Goal: Transaction & Acquisition: Purchase product/service

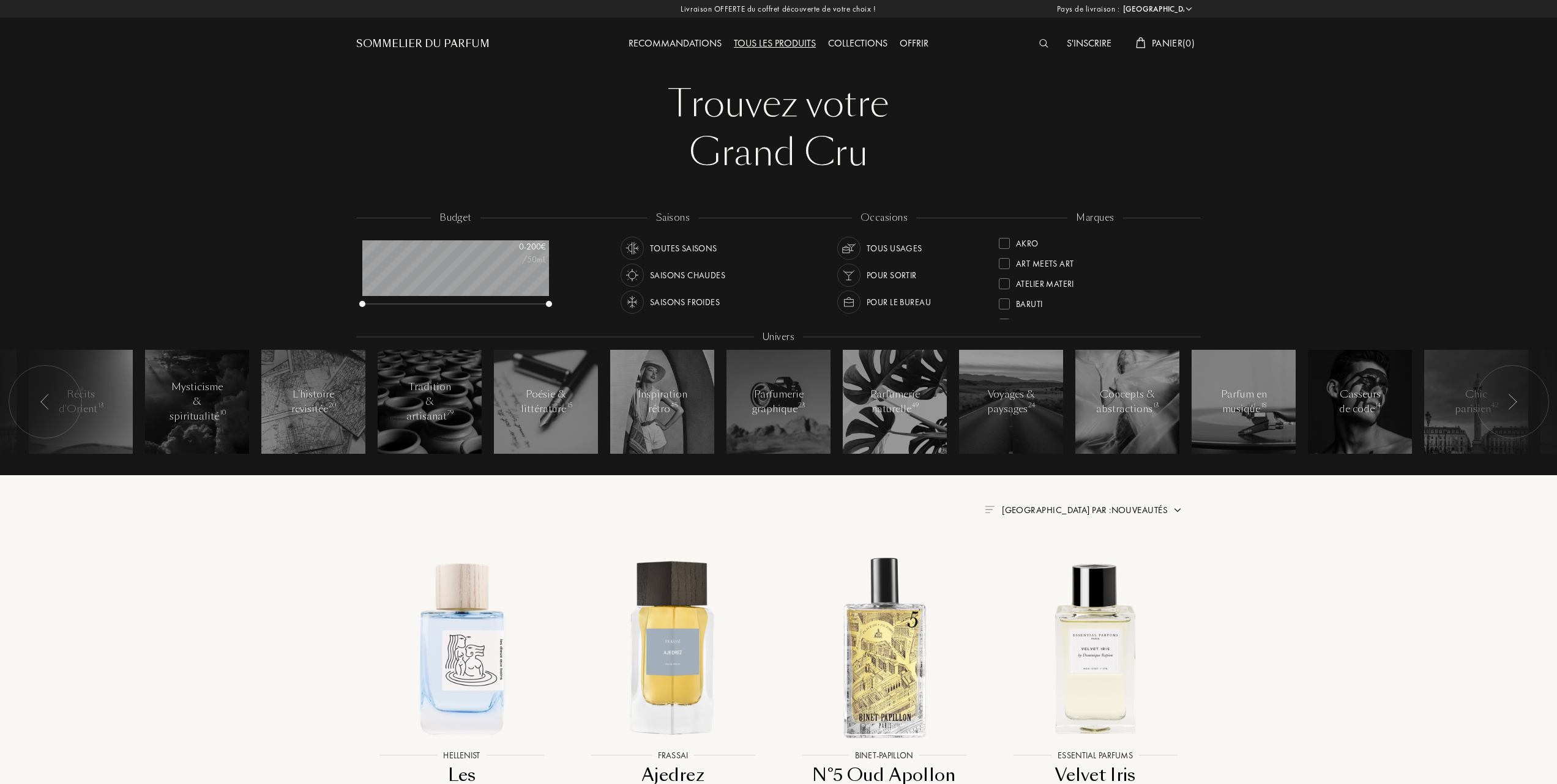
select select "FR"
click at [1002, 297] on div at bounding box center [1004, 303] width 11 height 11
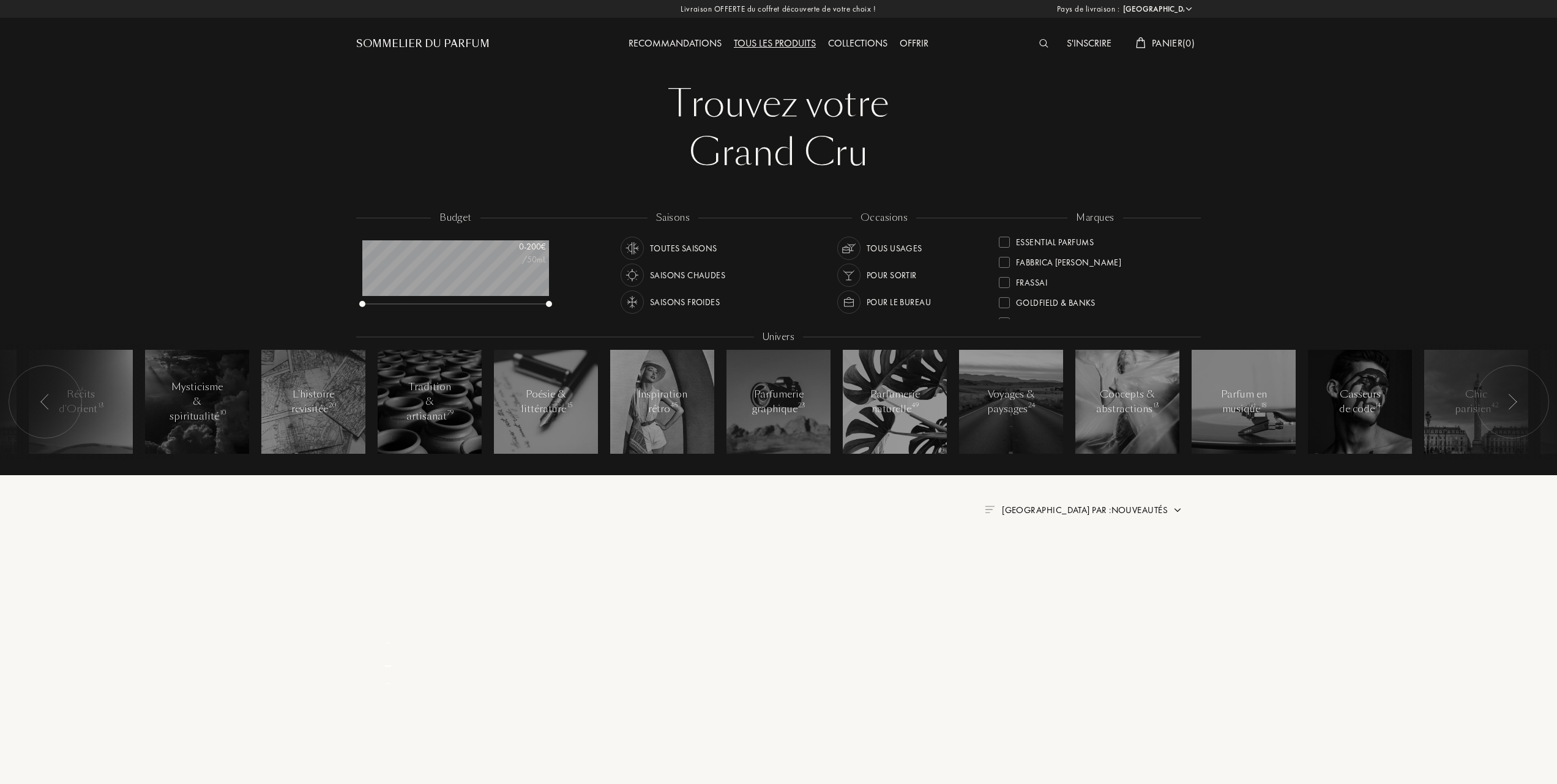
scroll to position [0, 0]
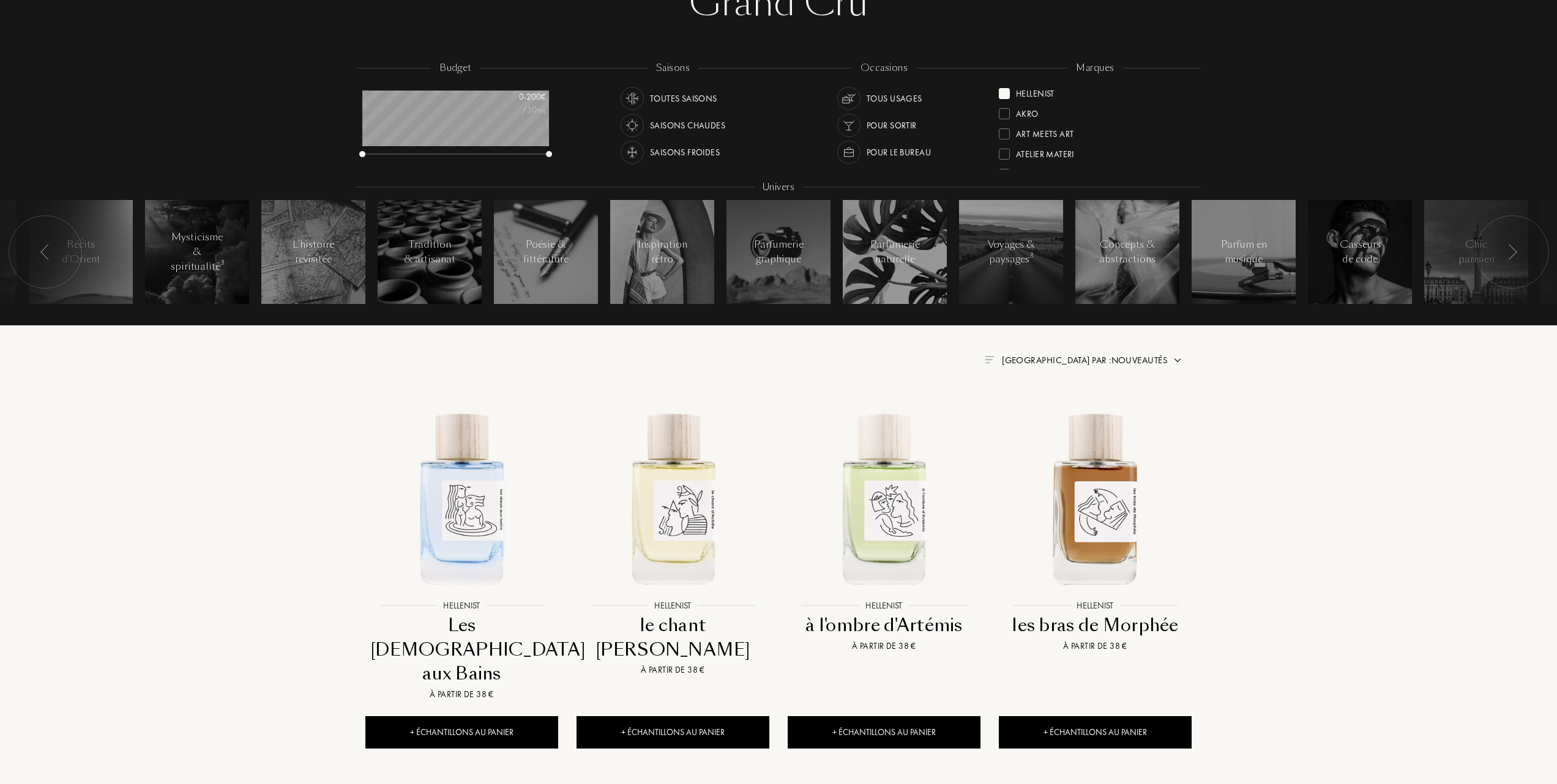
scroll to position [245, 0]
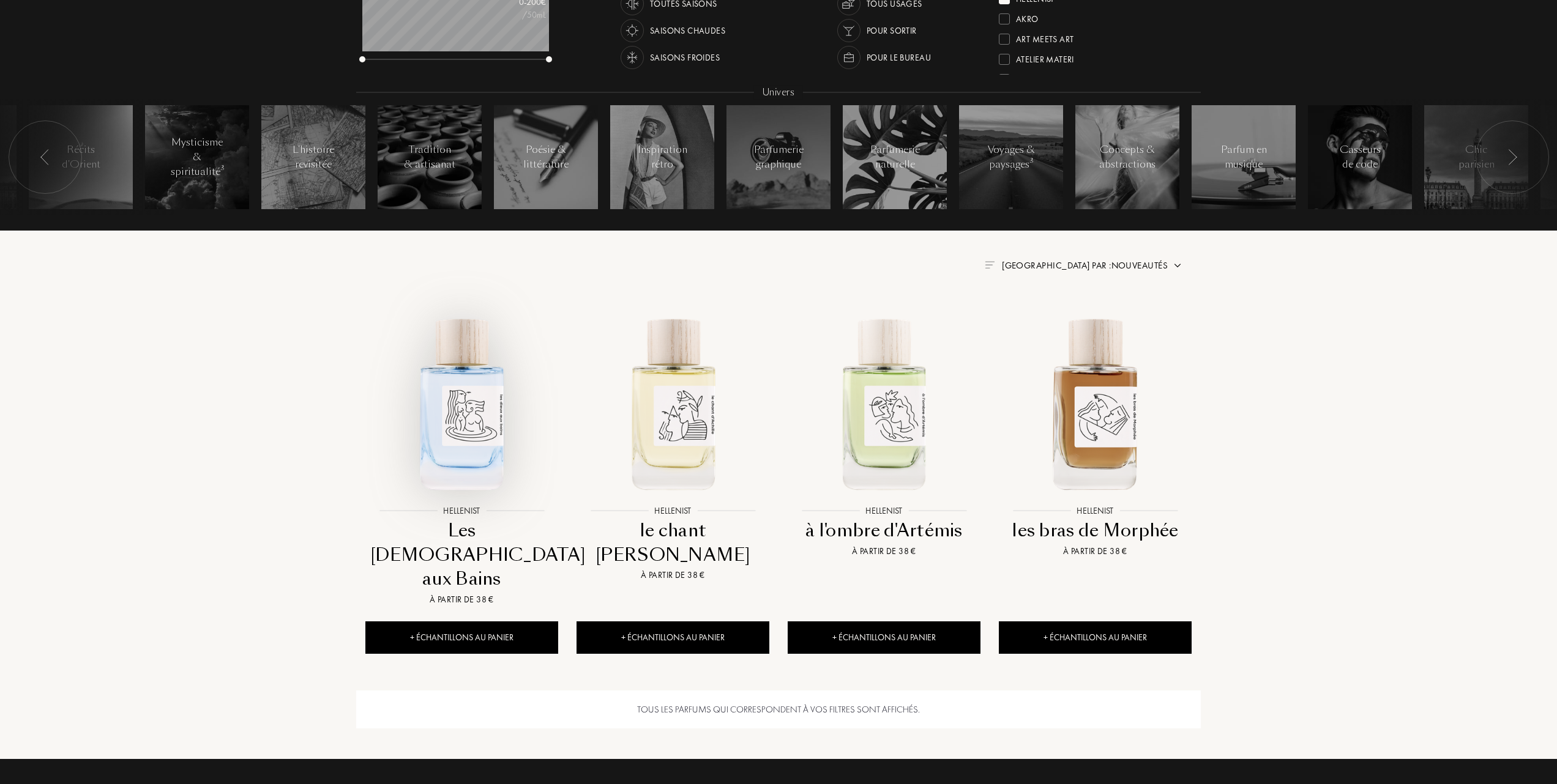
click at [459, 434] on img at bounding box center [461, 402] width 190 height 190
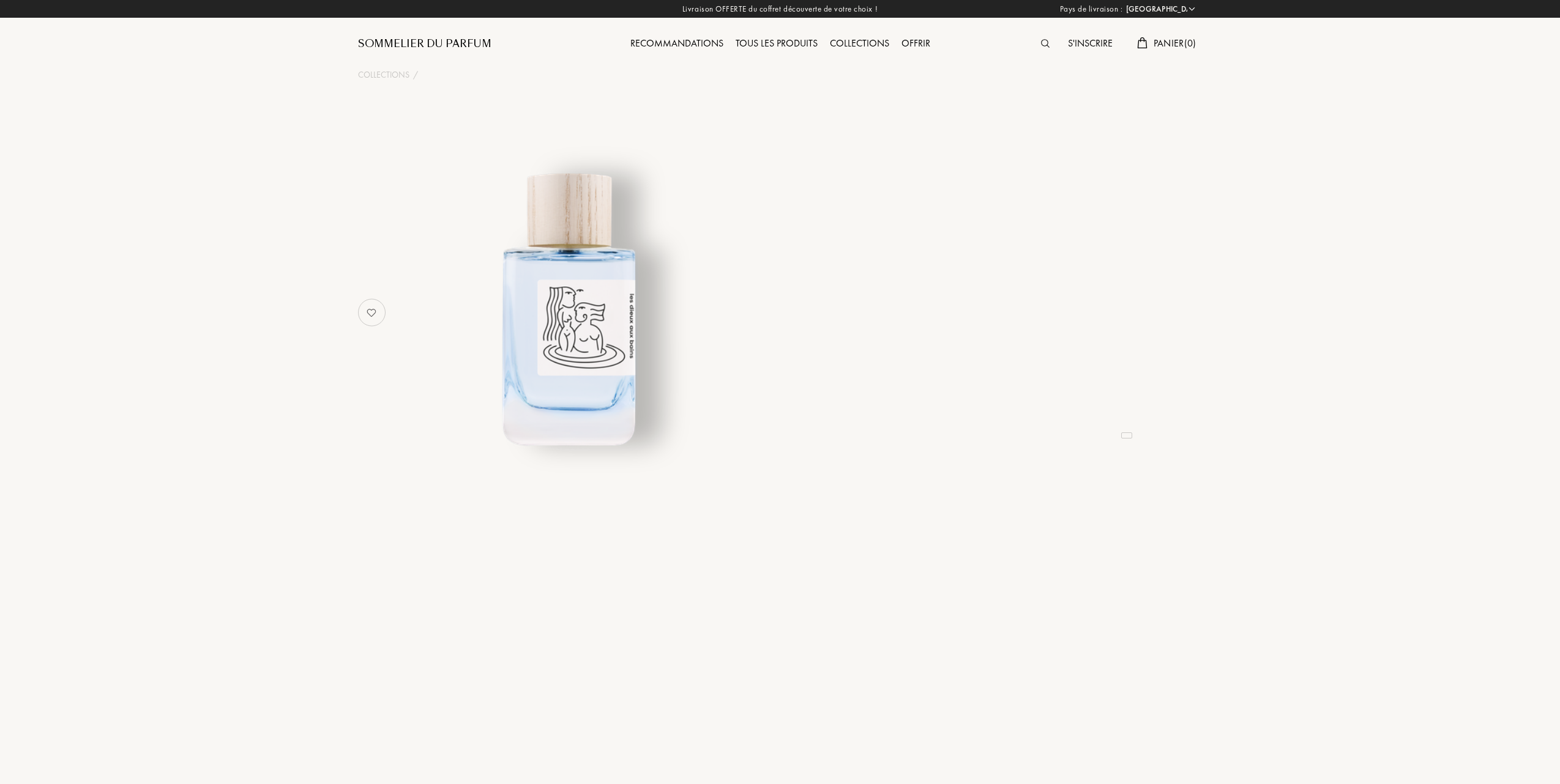
select select "FR"
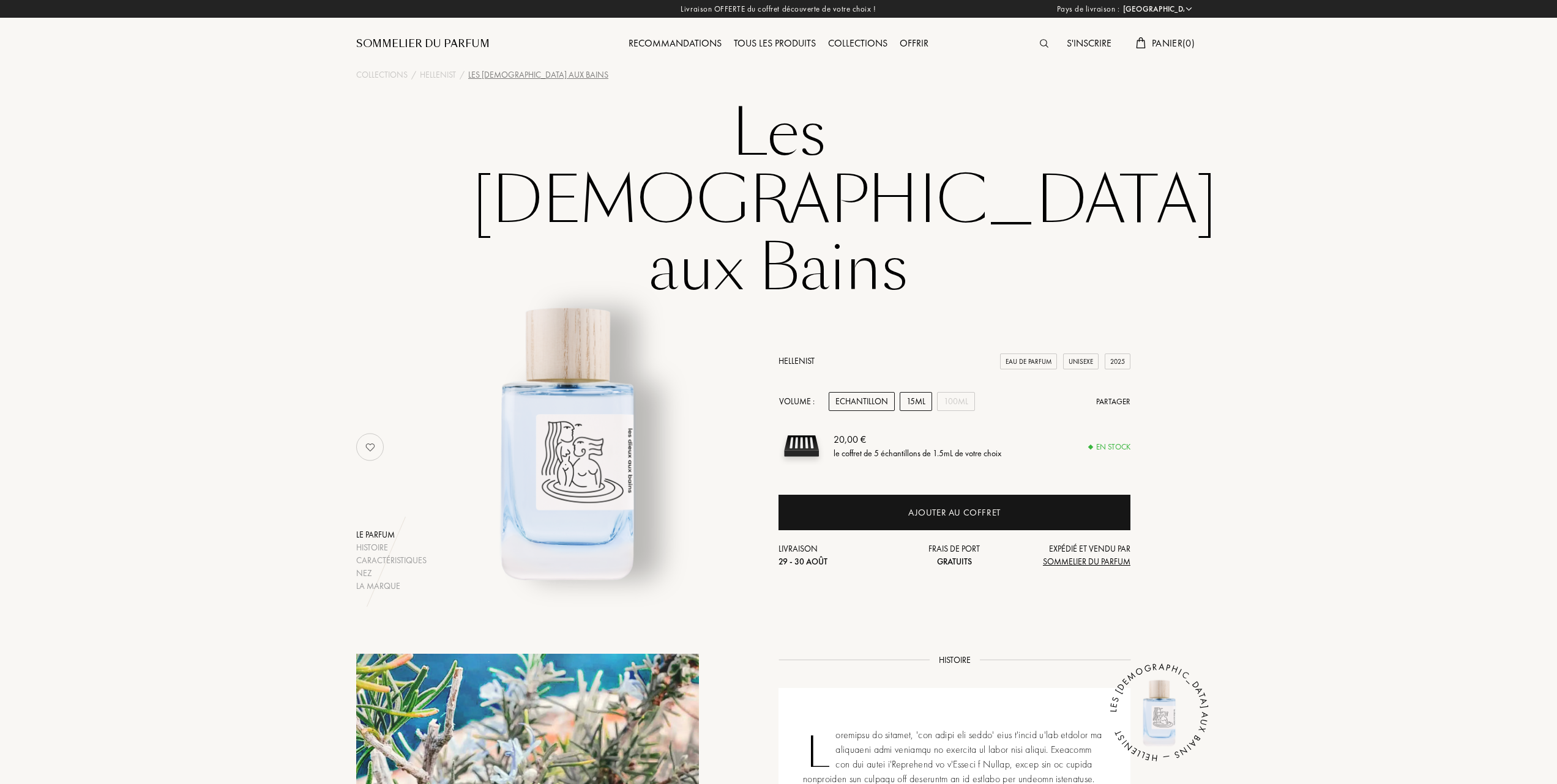
click at [910, 392] on div "15mL" at bounding box center [916, 401] width 33 height 19
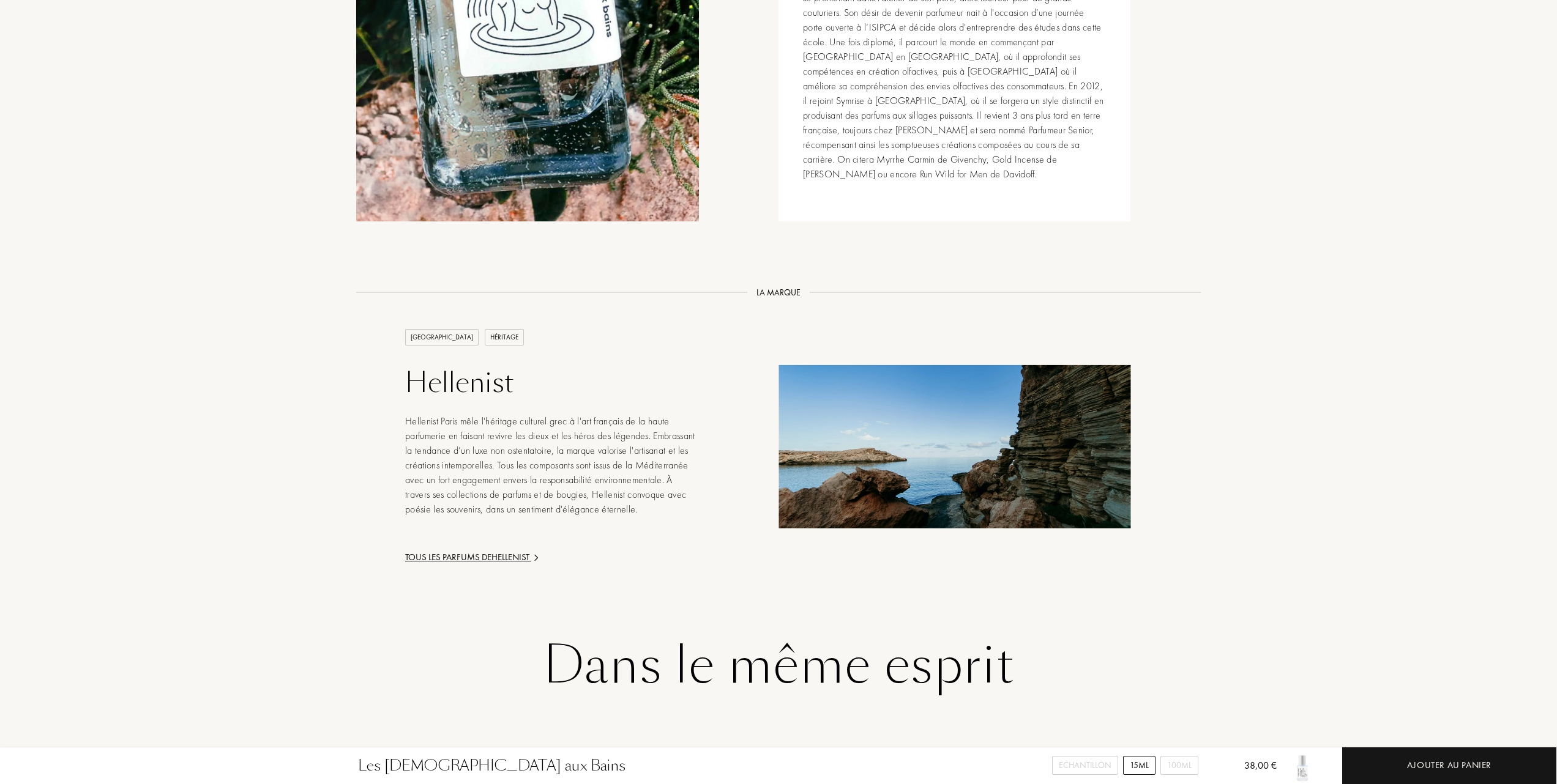
scroll to position [1958, 0]
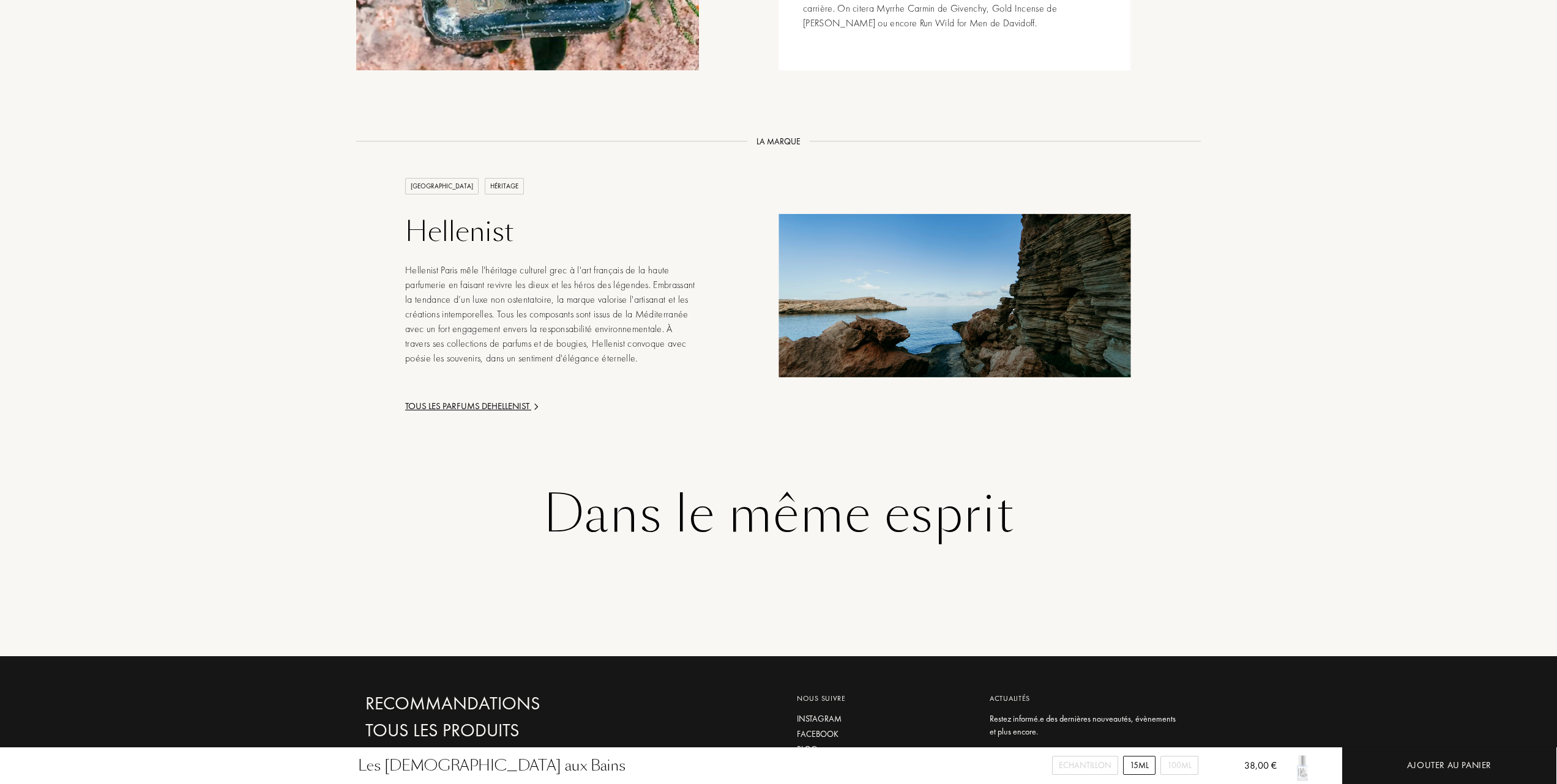
click at [468, 400] on div "Tous les parfums de Hellenist" at bounding box center [552, 407] width 294 height 14
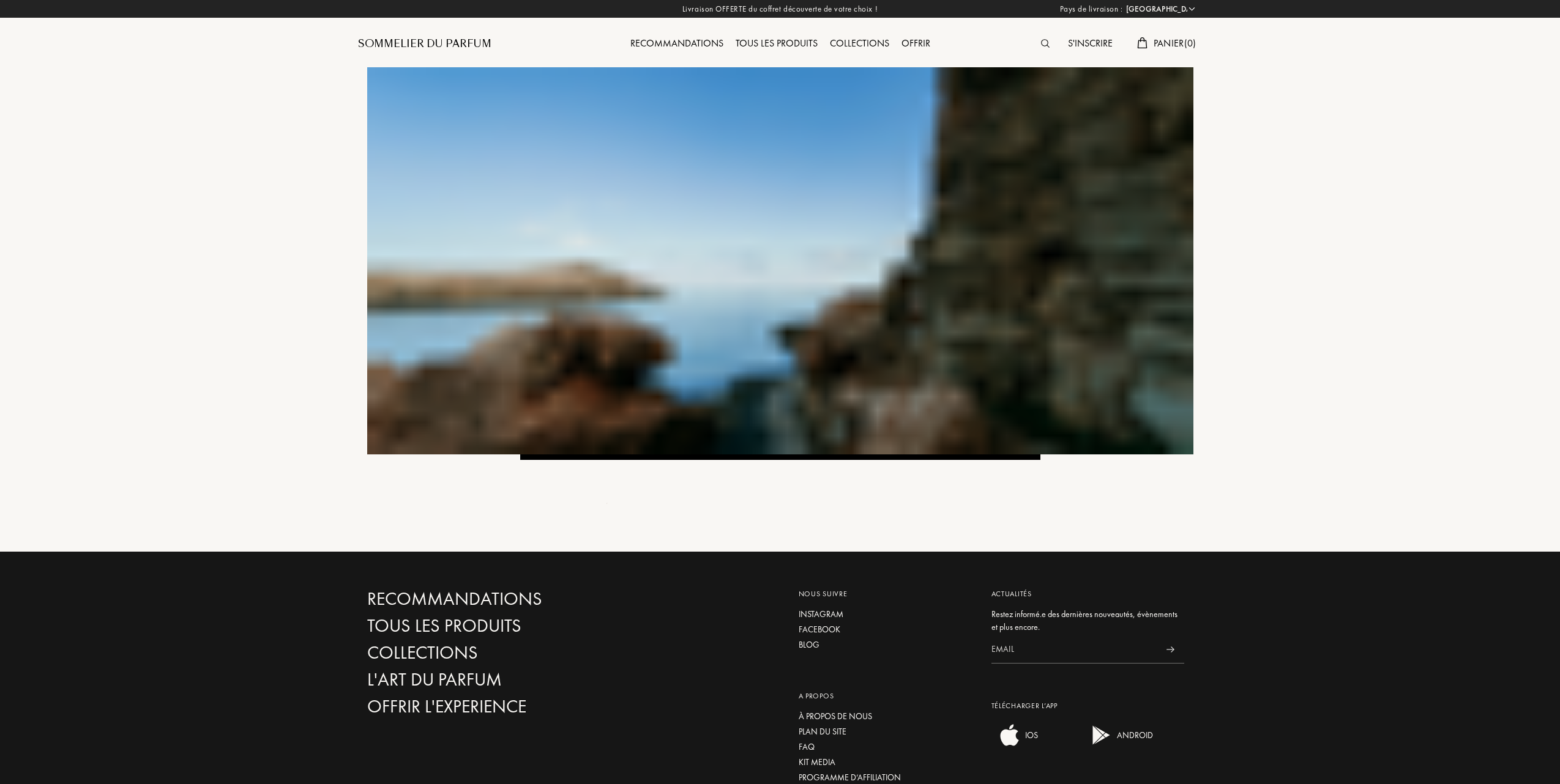
select select "FR"
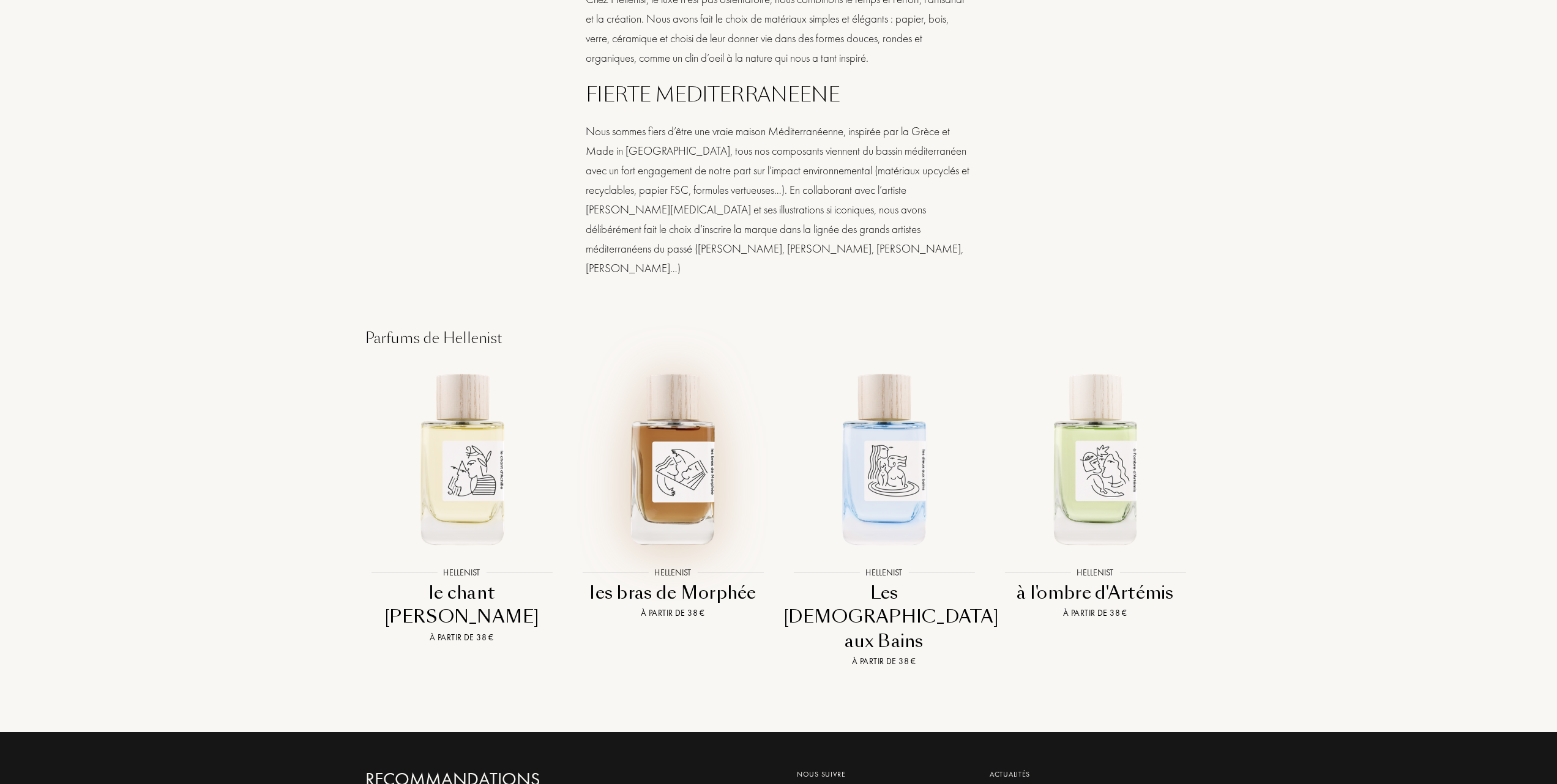
scroll to position [1224, 0]
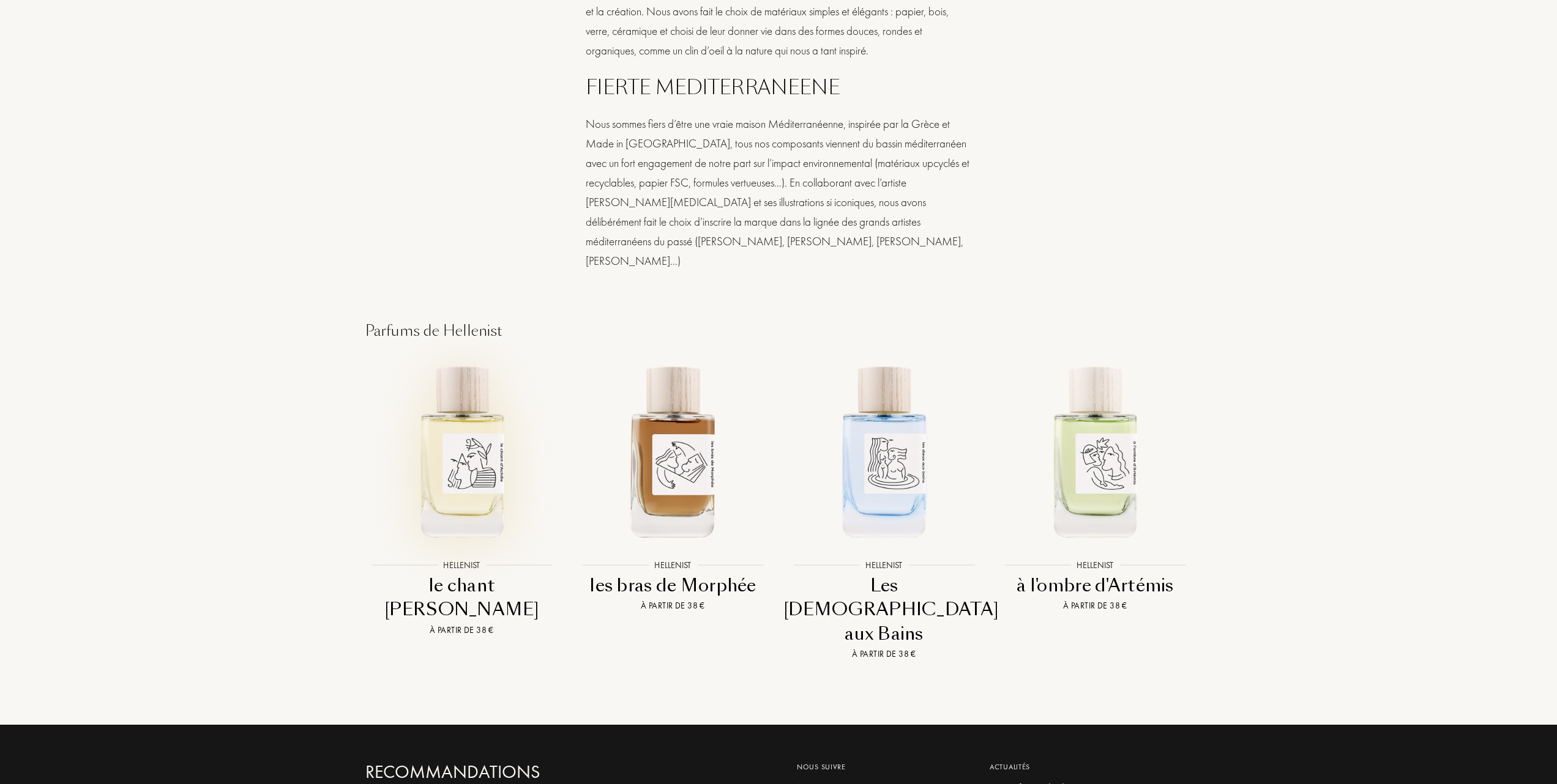
click at [460, 412] on img at bounding box center [461, 450] width 190 height 190
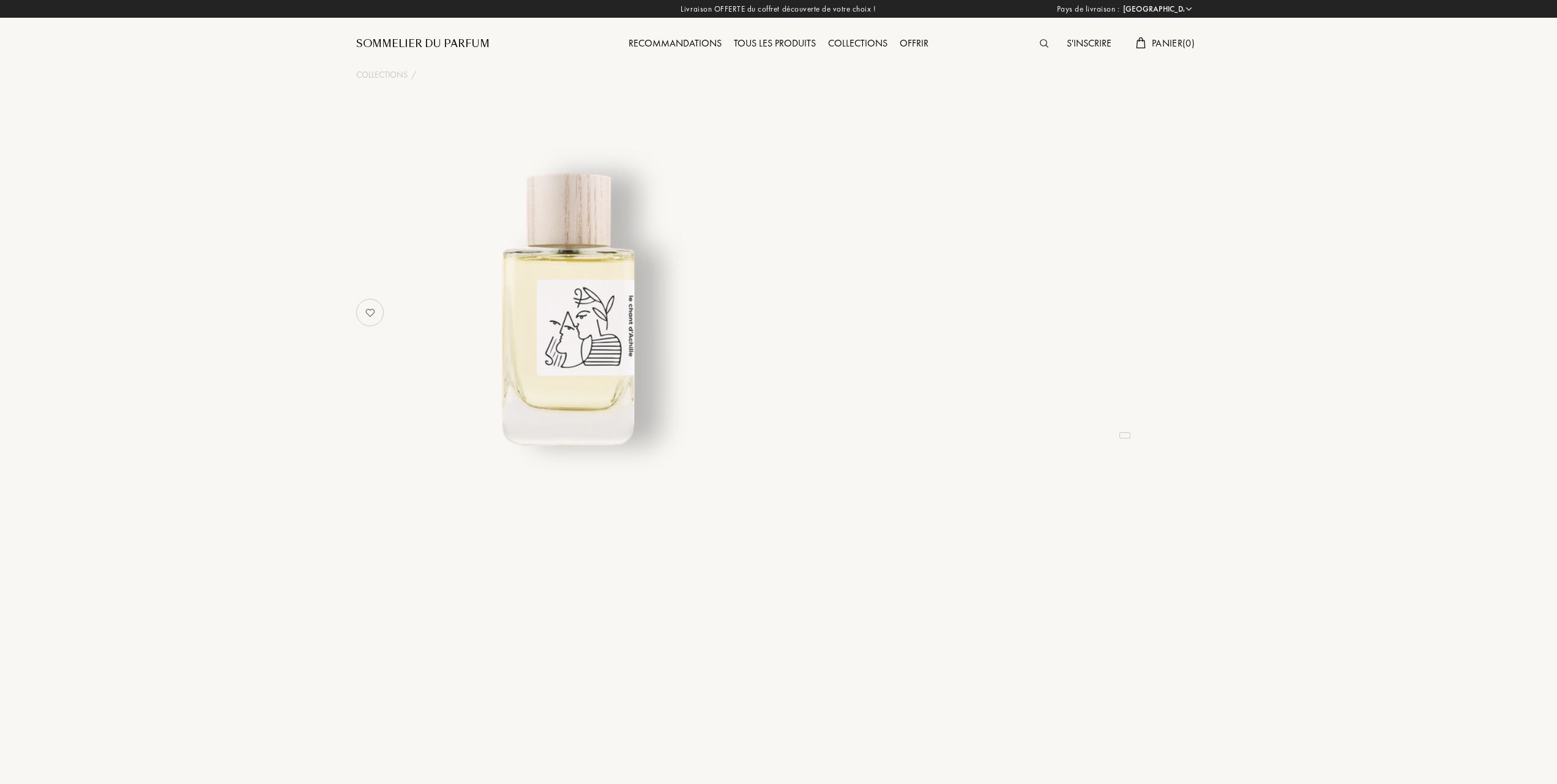
select select "FR"
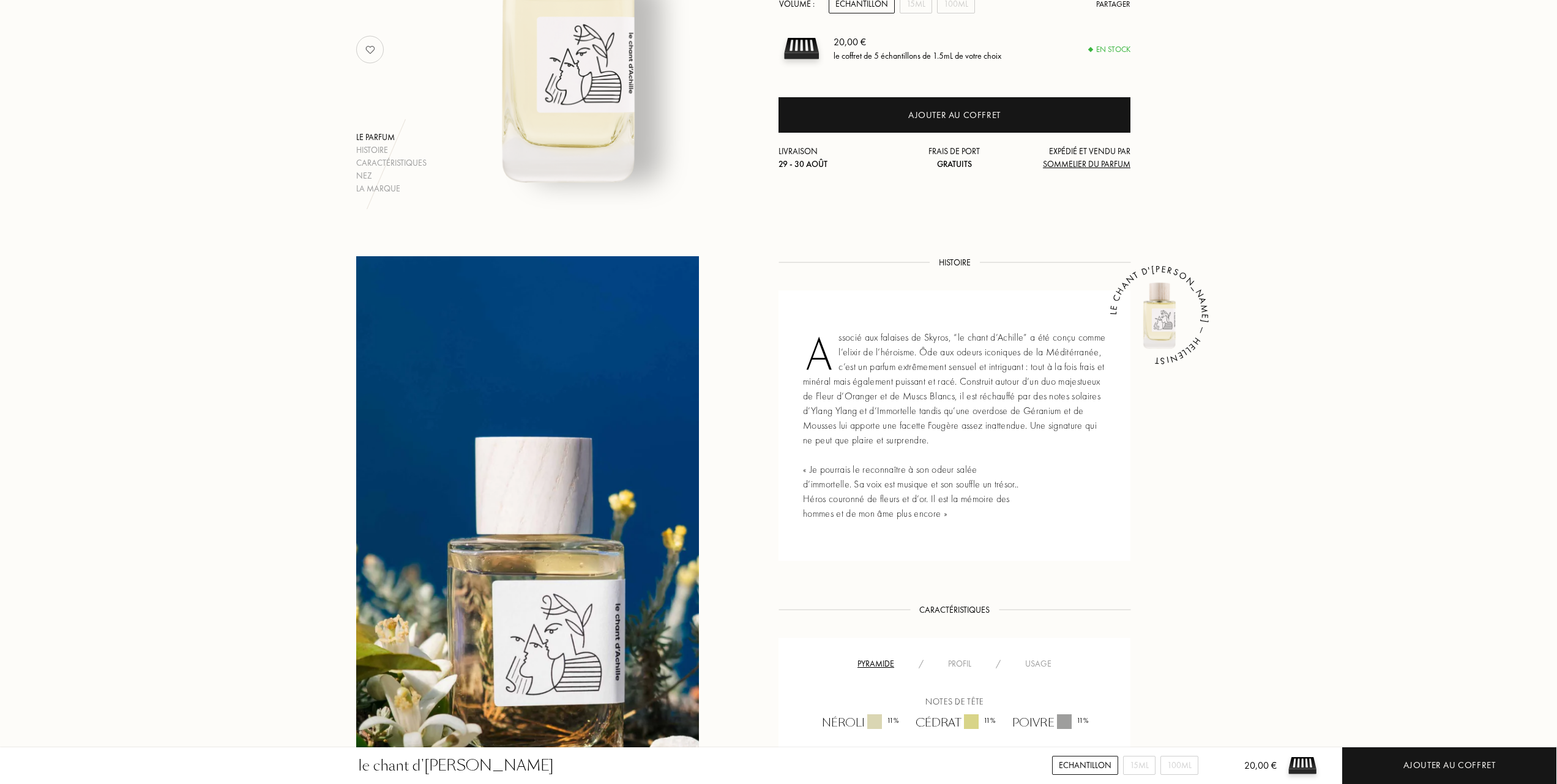
scroll to position [326, 0]
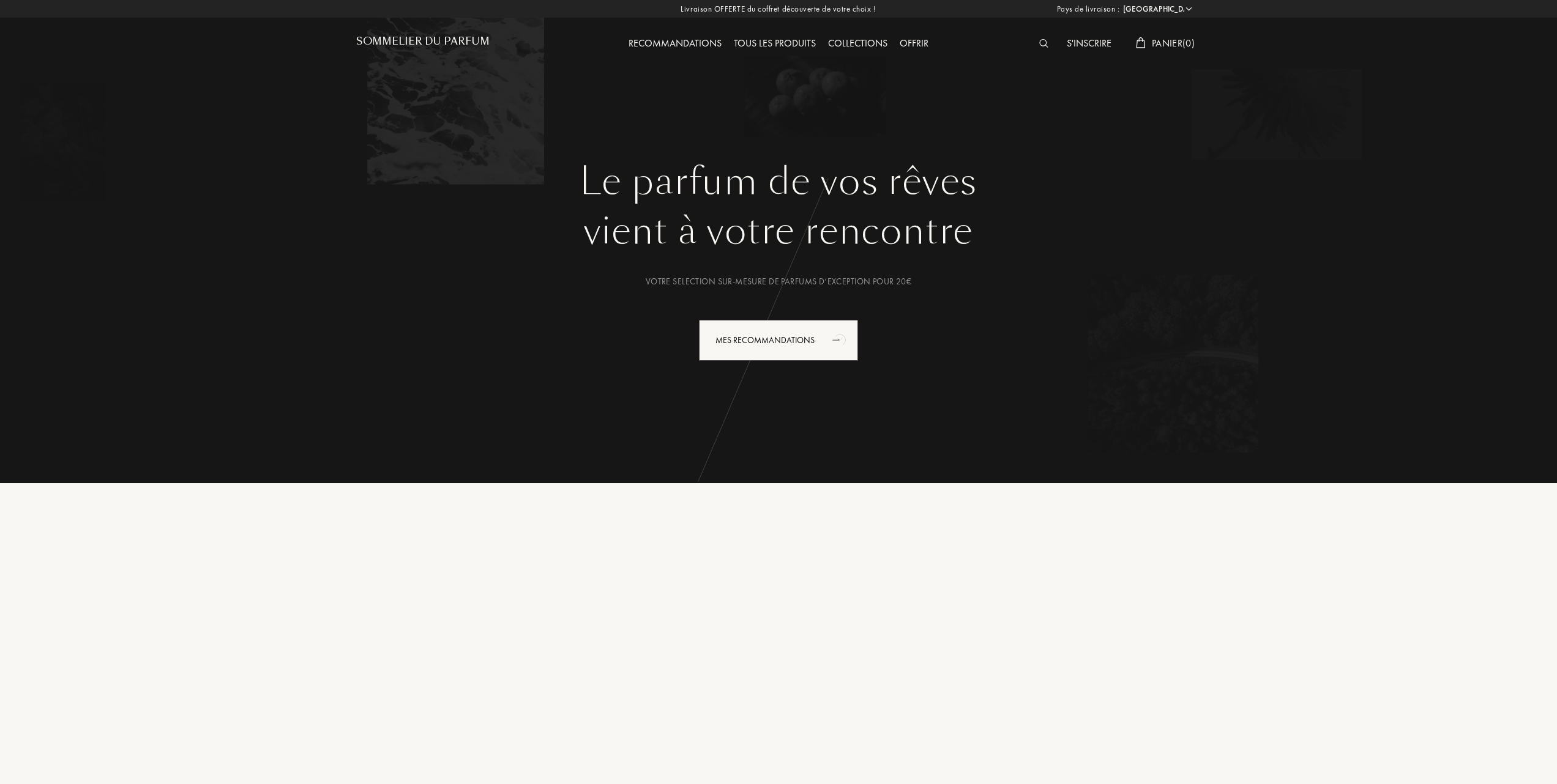
select select "FR"
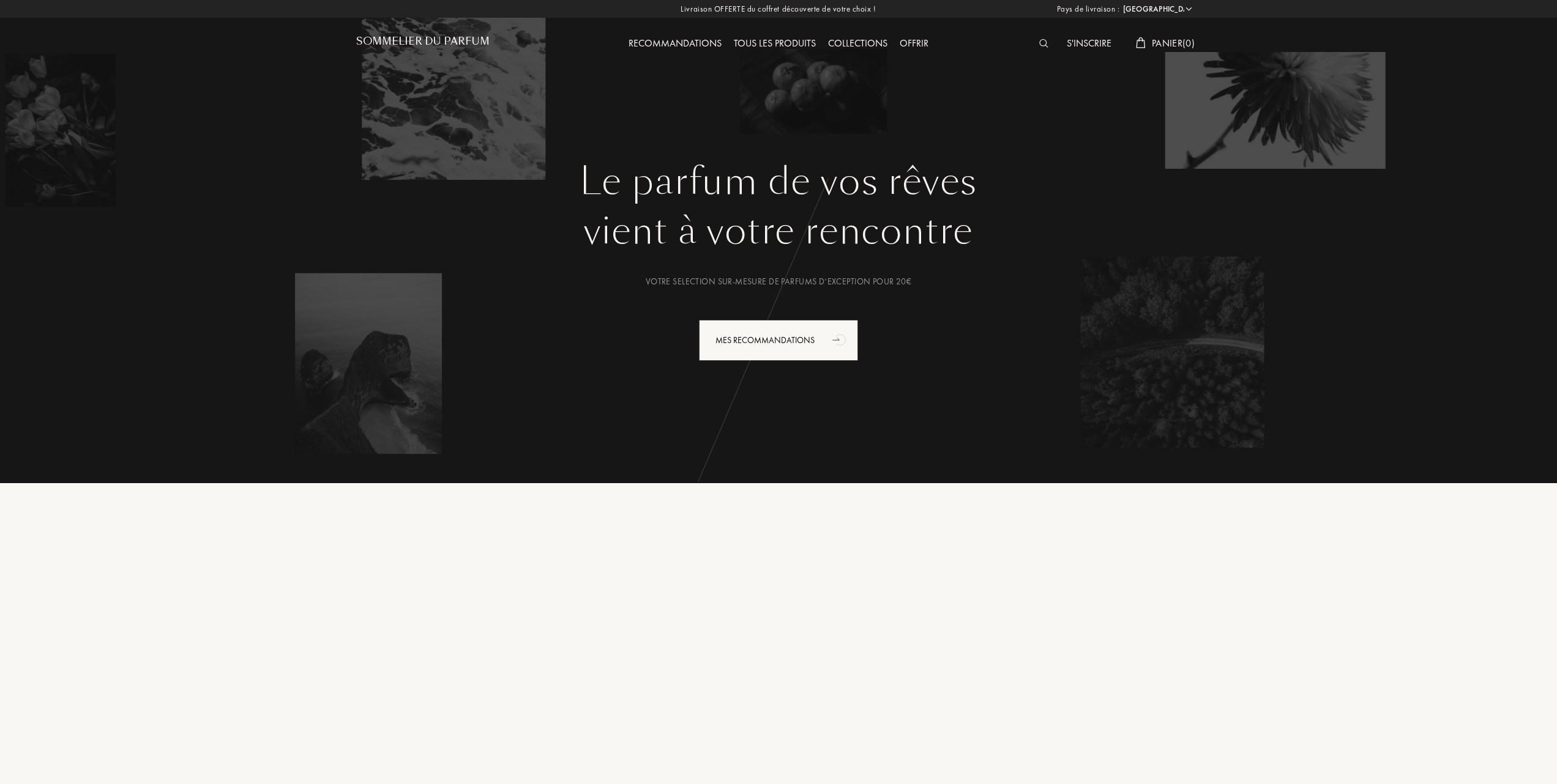
click at [777, 45] on div "Tous les produits" at bounding box center [775, 44] width 94 height 16
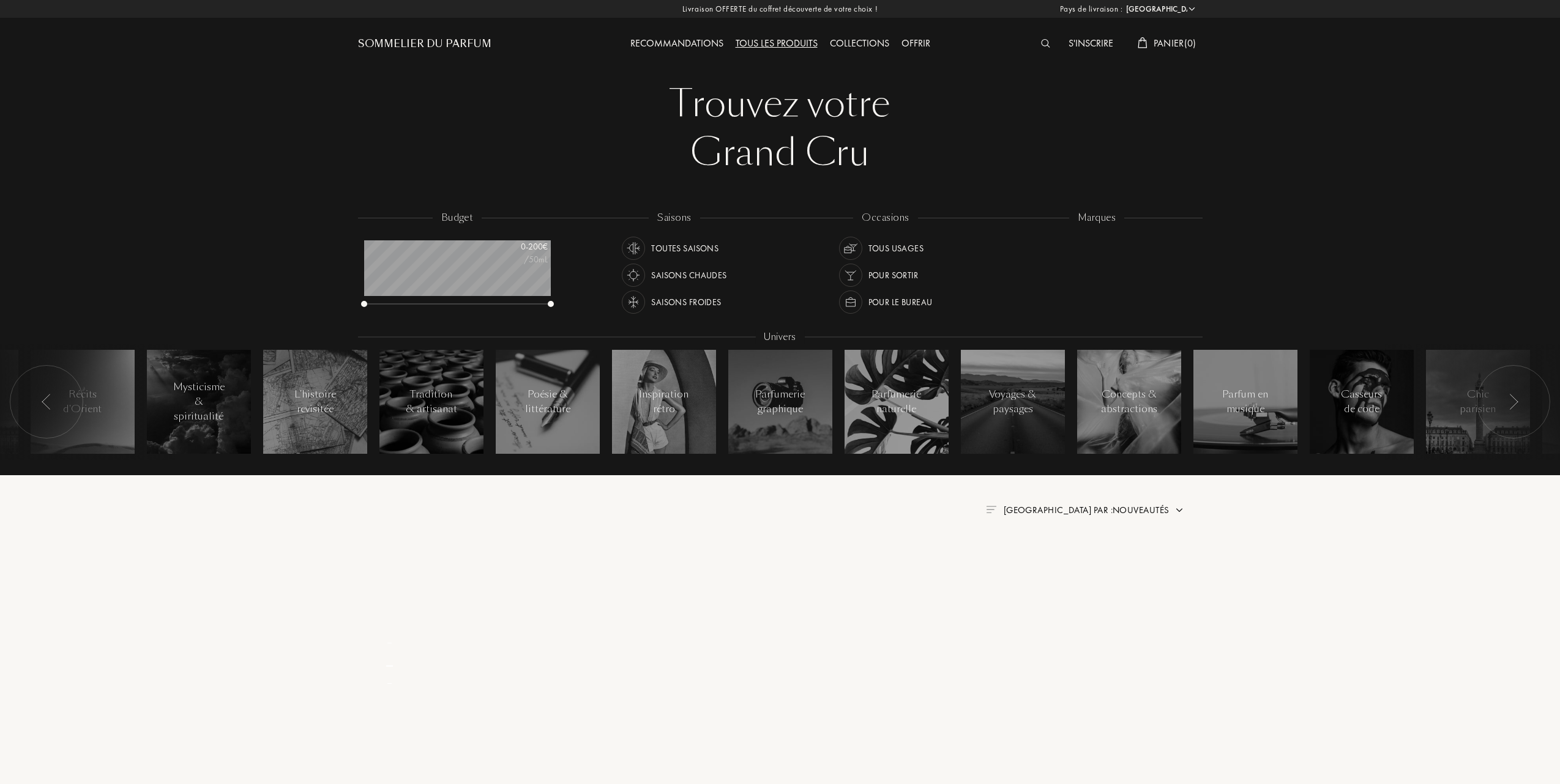
select select "FR"
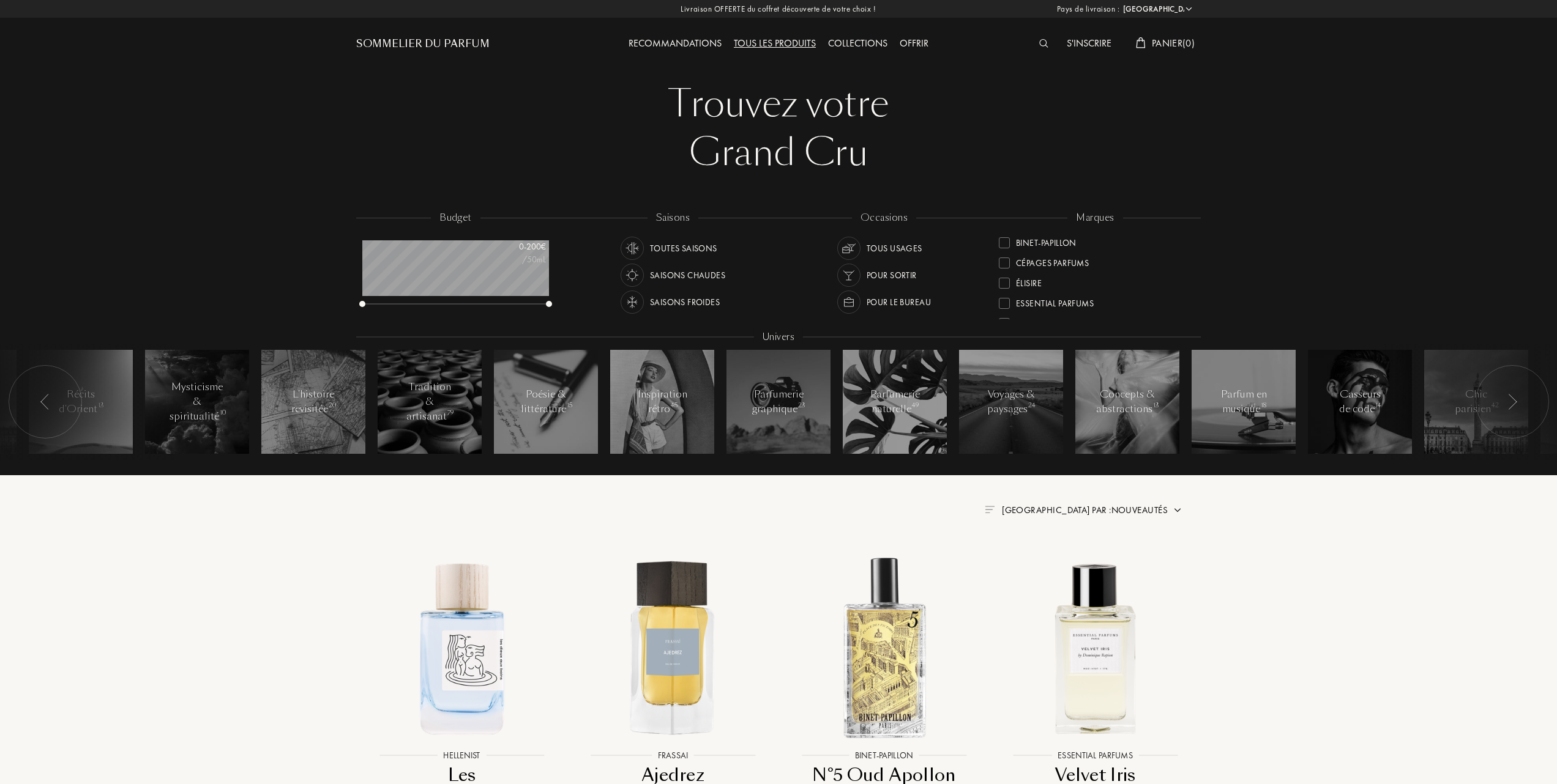
scroll to position [162, 0]
click at [1004, 296] on div "Hellenist" at bounding box center [1026, 301] width 56 height 17
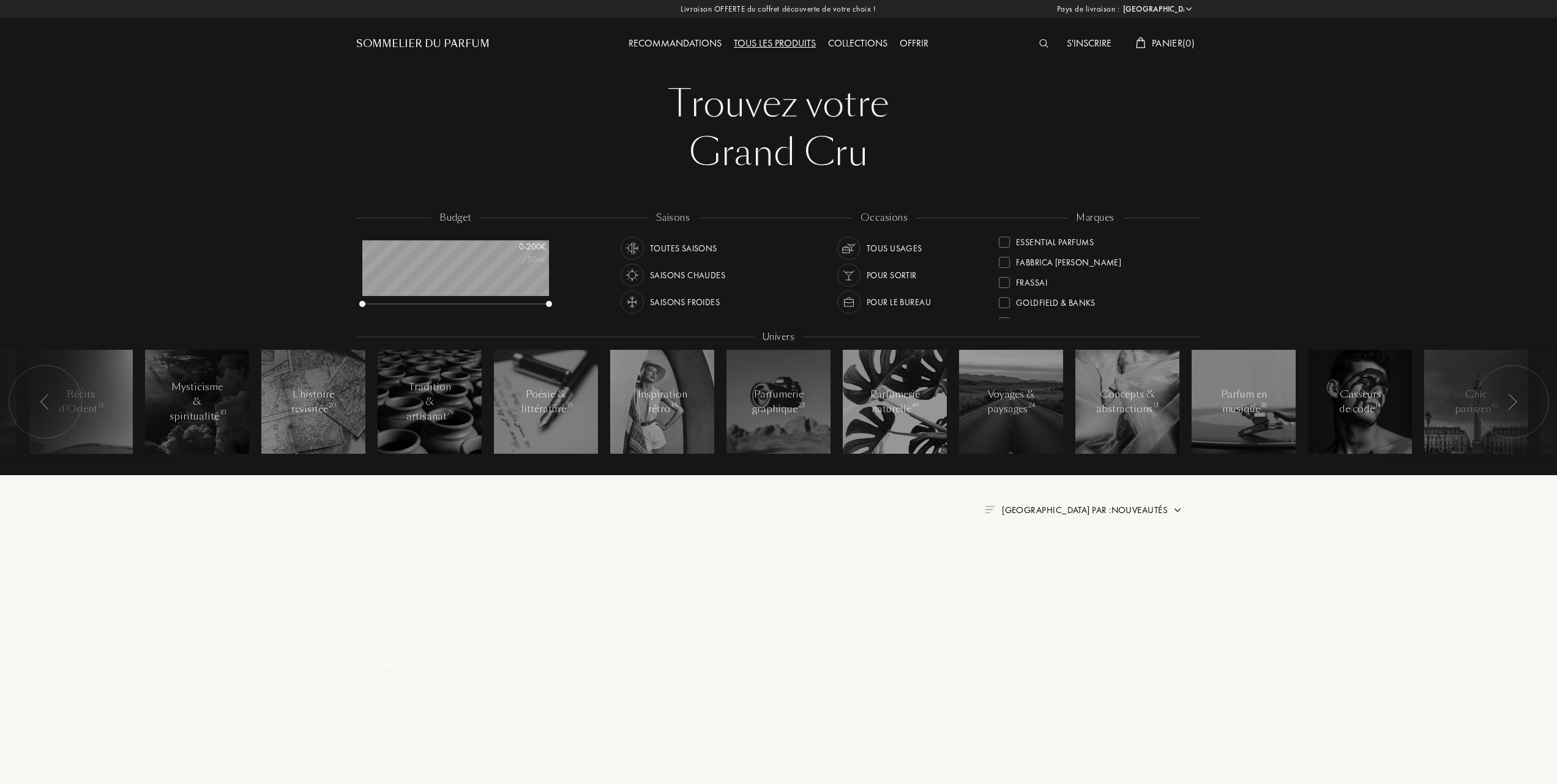
scroll to position [0, 0]
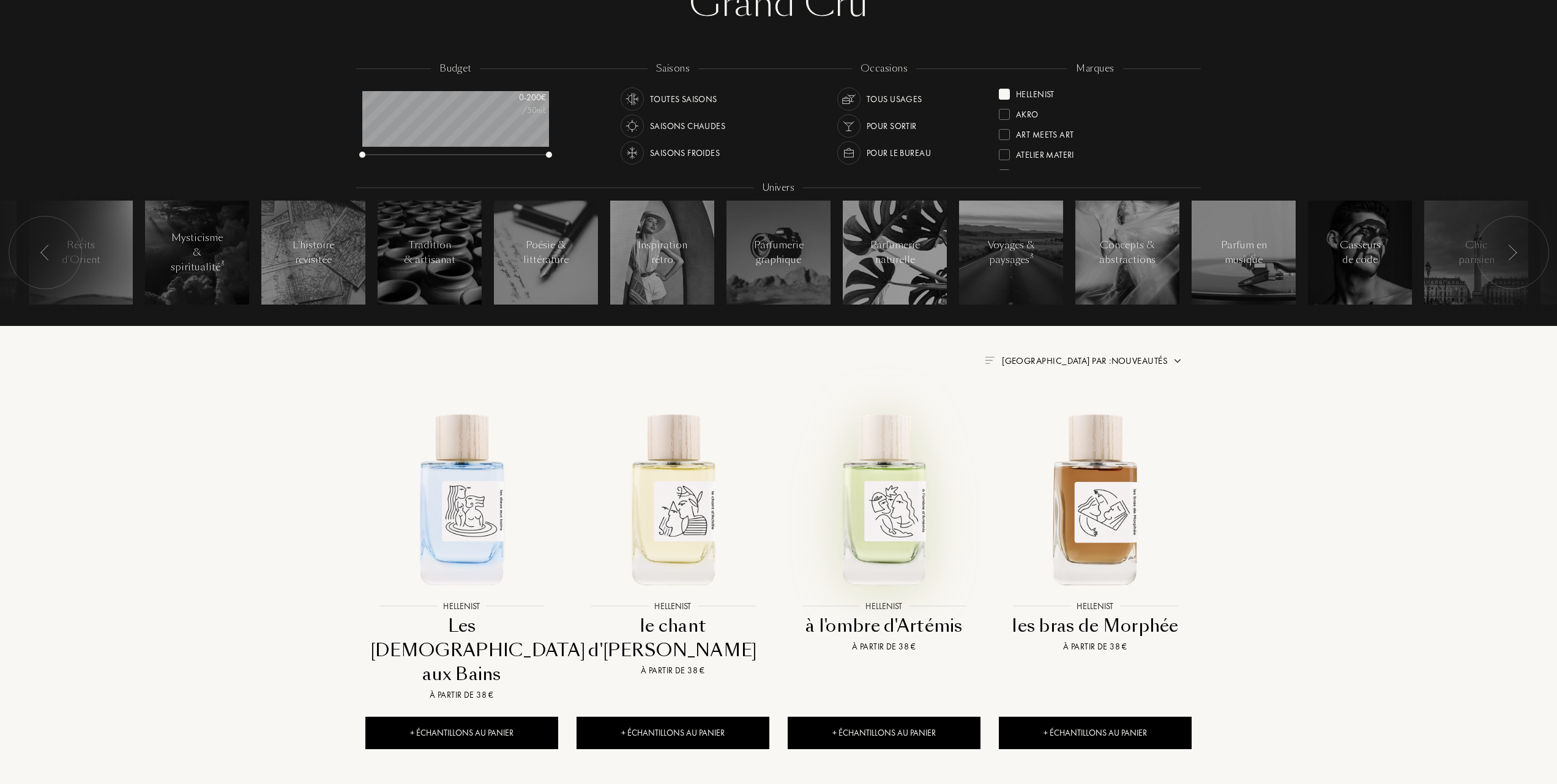
scroll to position [162, 0]
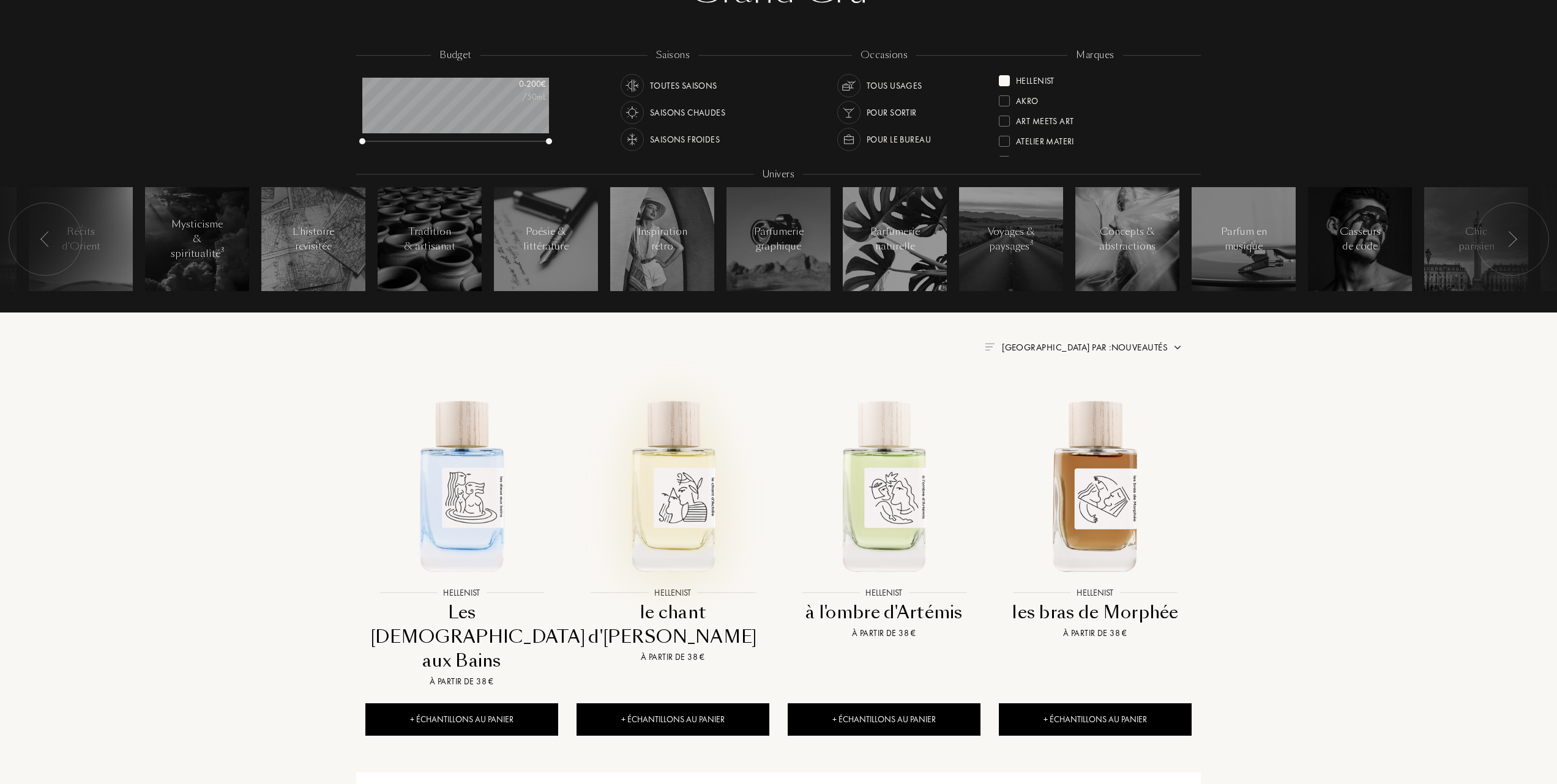
click at [674, 504] on img at bounding box center [672, 485] width 190 height 190
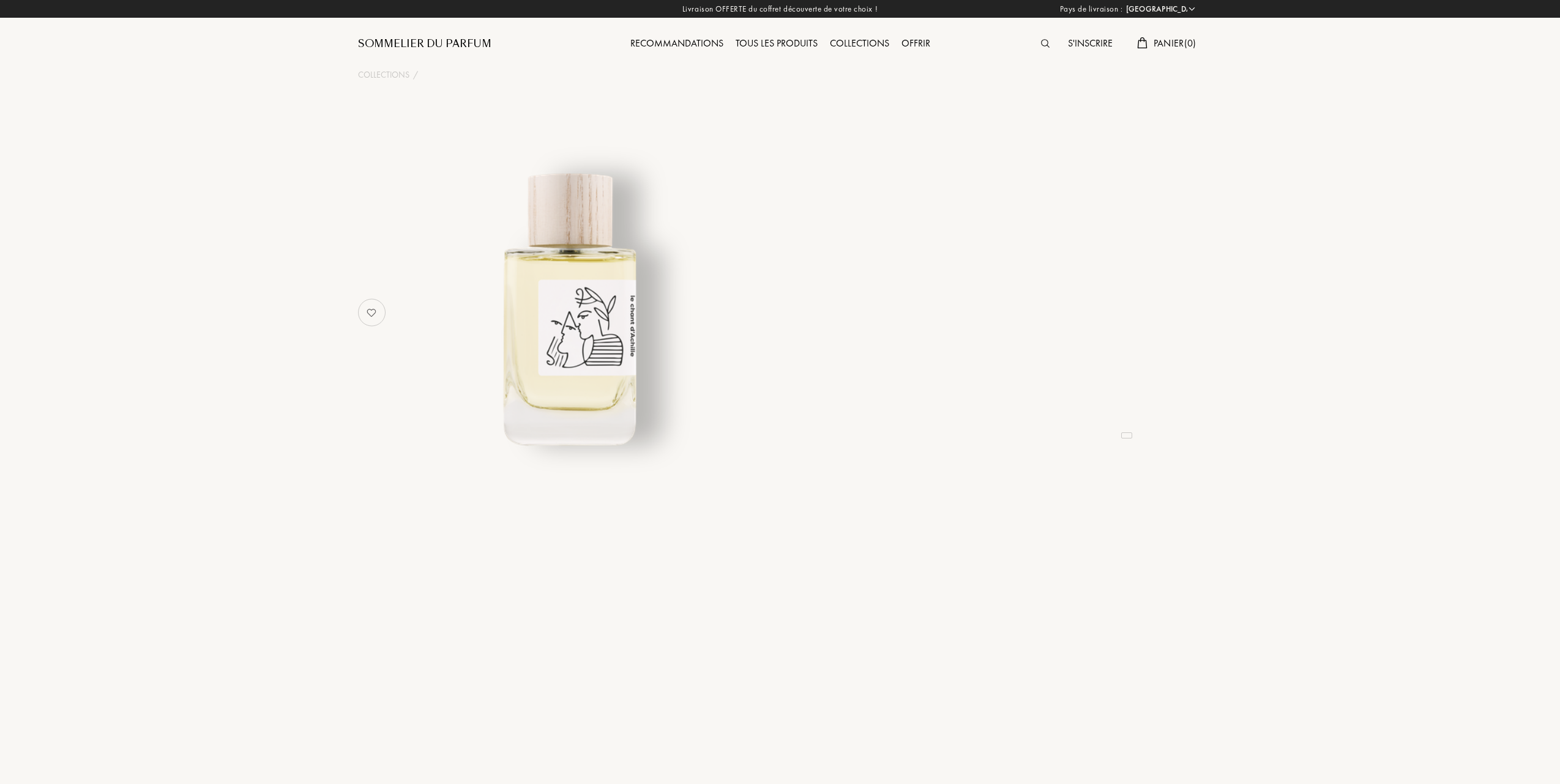
select select "FR"
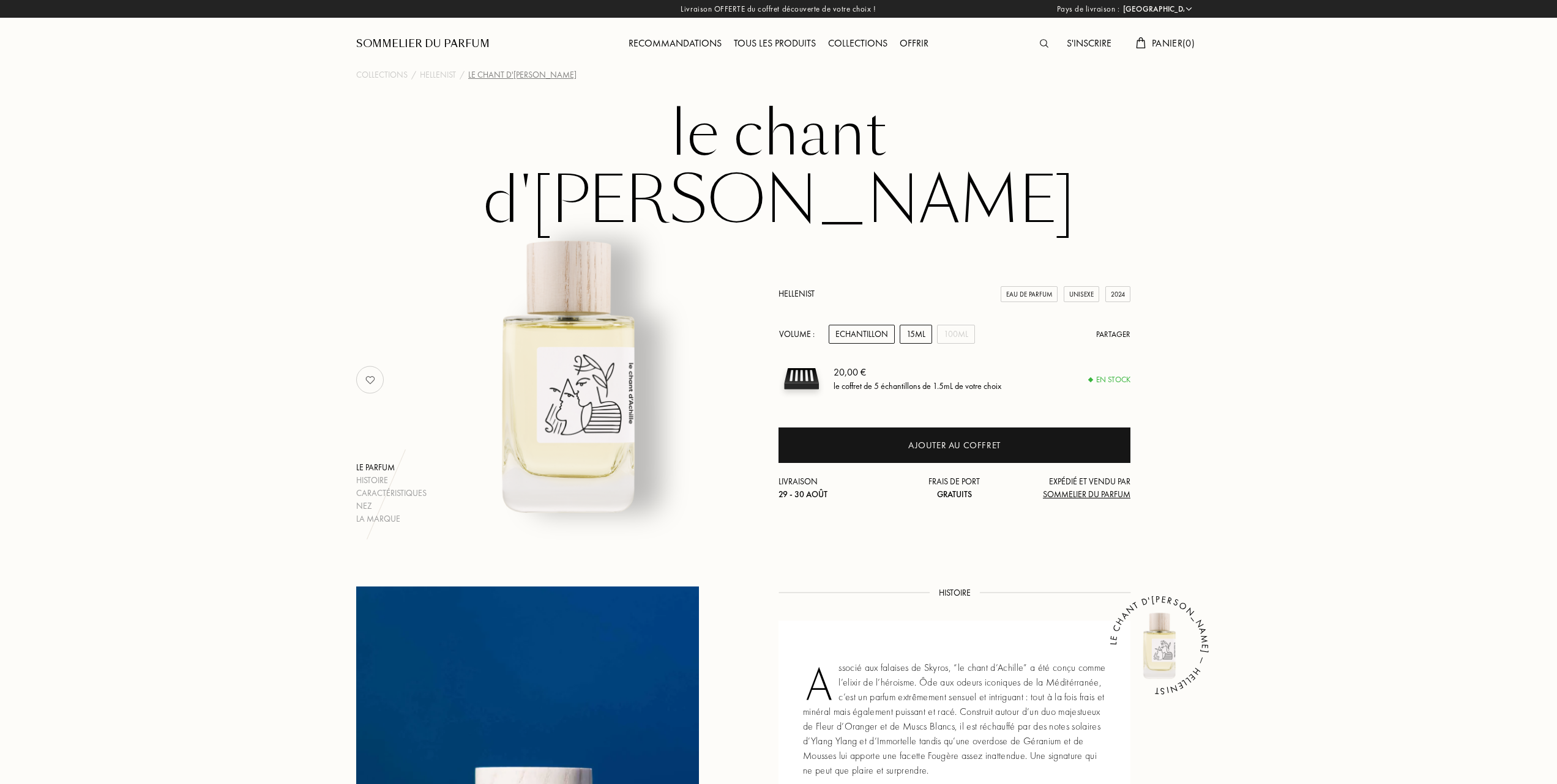
click at [921, 325] on div "15mL" at bounding box center [916, 334] width 33 height 19
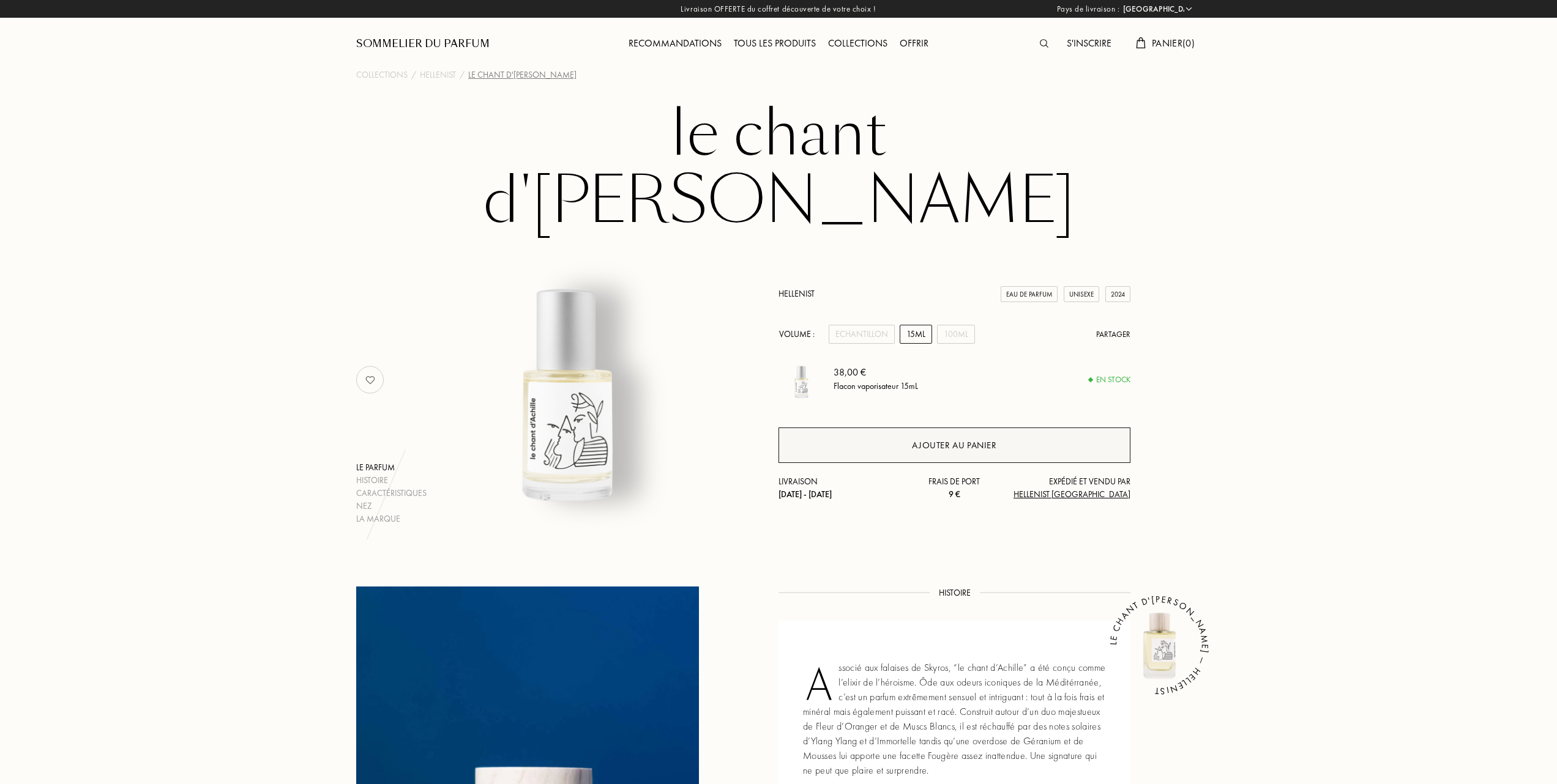
click at [933, 438] on div "Ajouter au panier" at bounding box center [954, 445] width 84 height 14
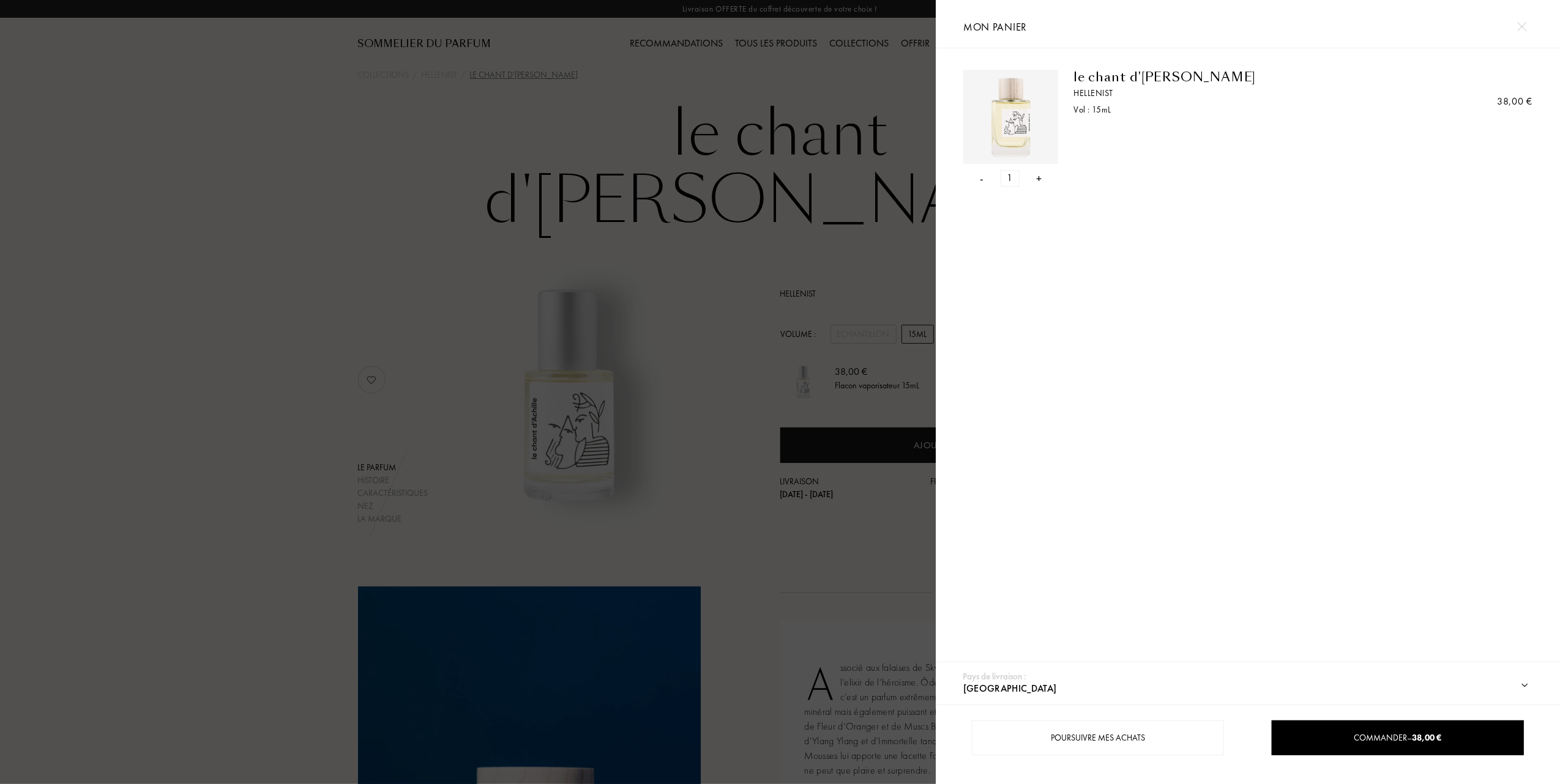
click at [710, 241] on div at bounding box center [467, 392] width 936 height 784
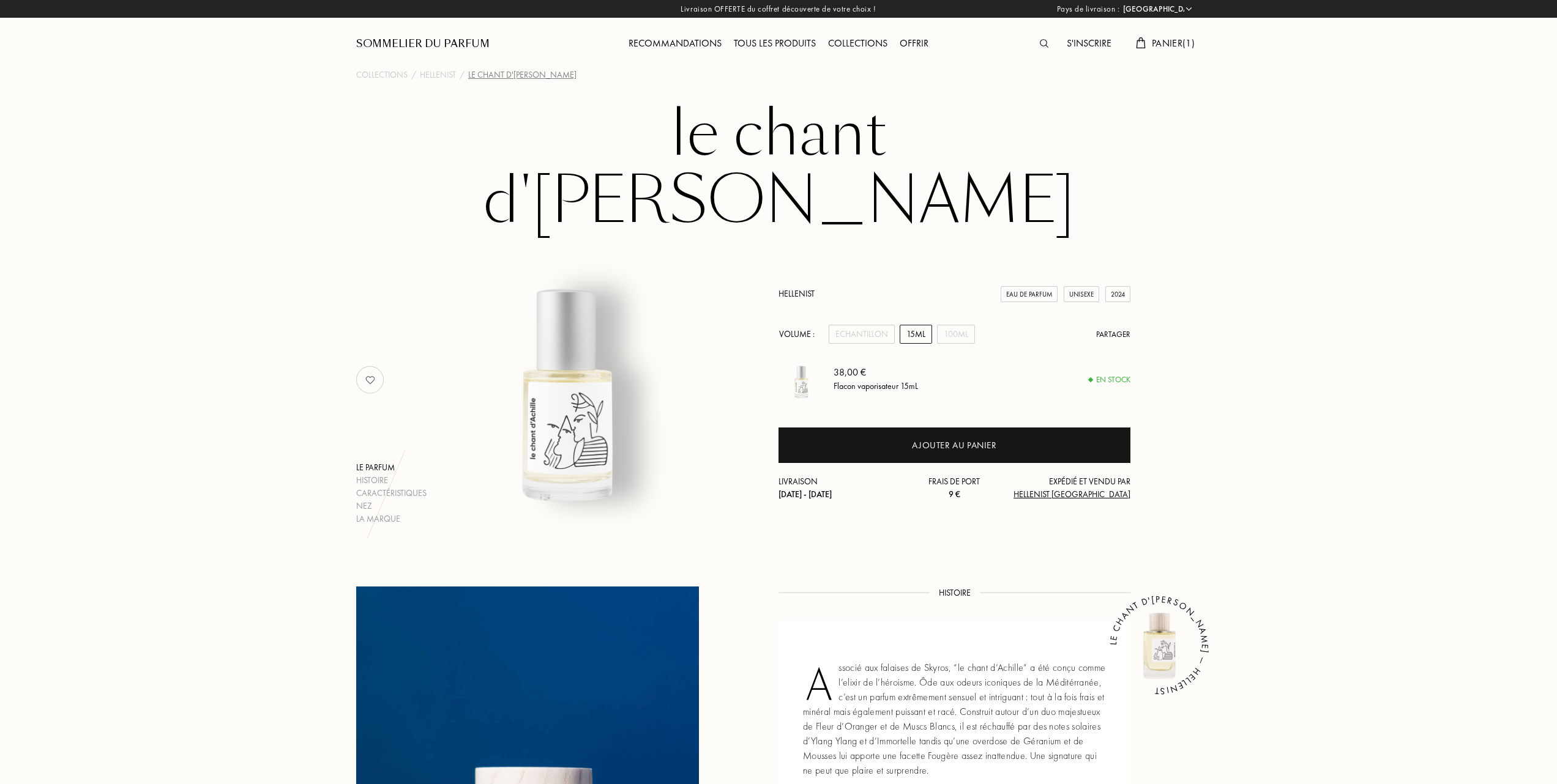
click at [800, 288] on link "Hellenist" at bounding box center [797, 294] width 36 height 11
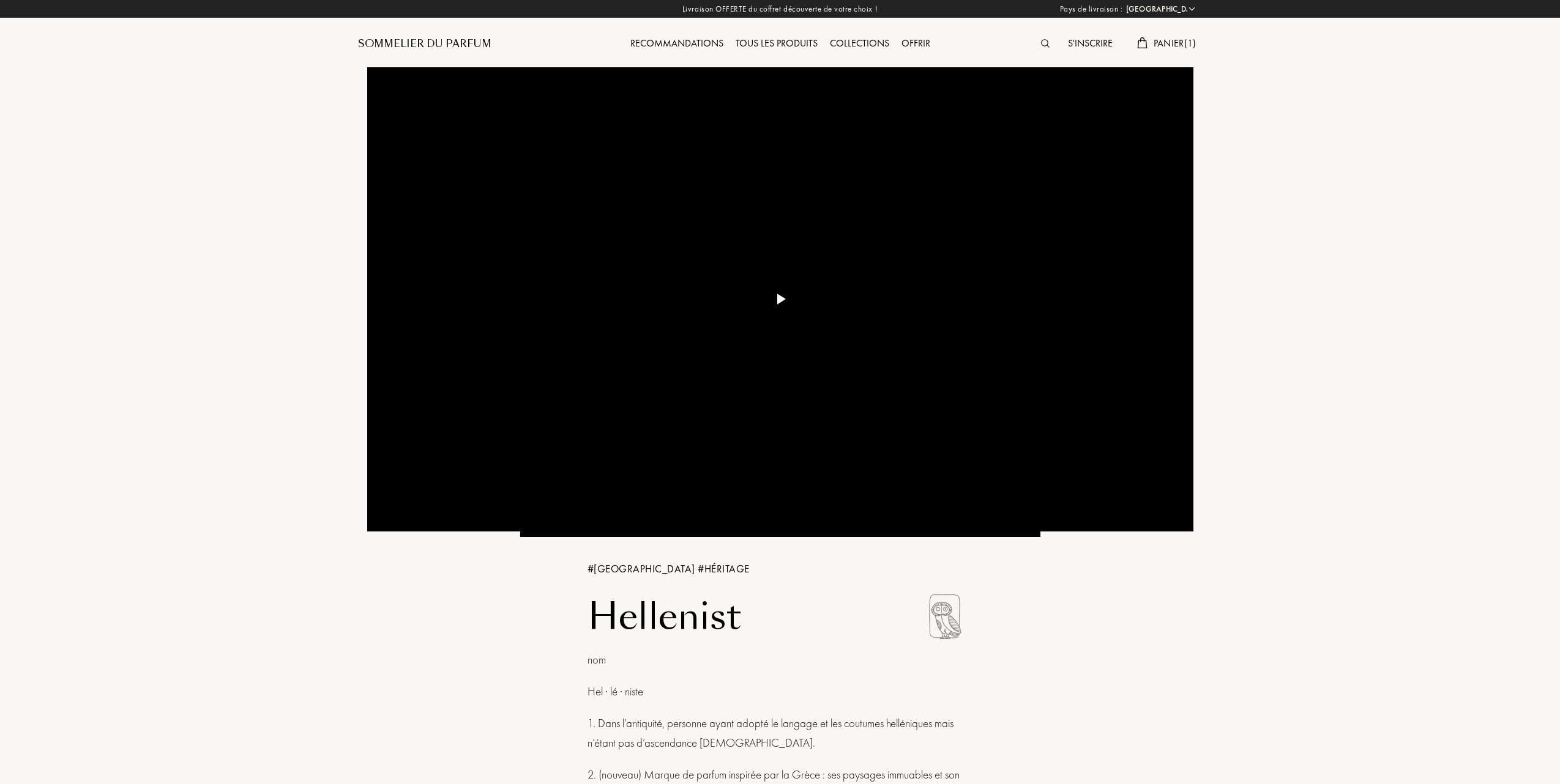
select select "FR"
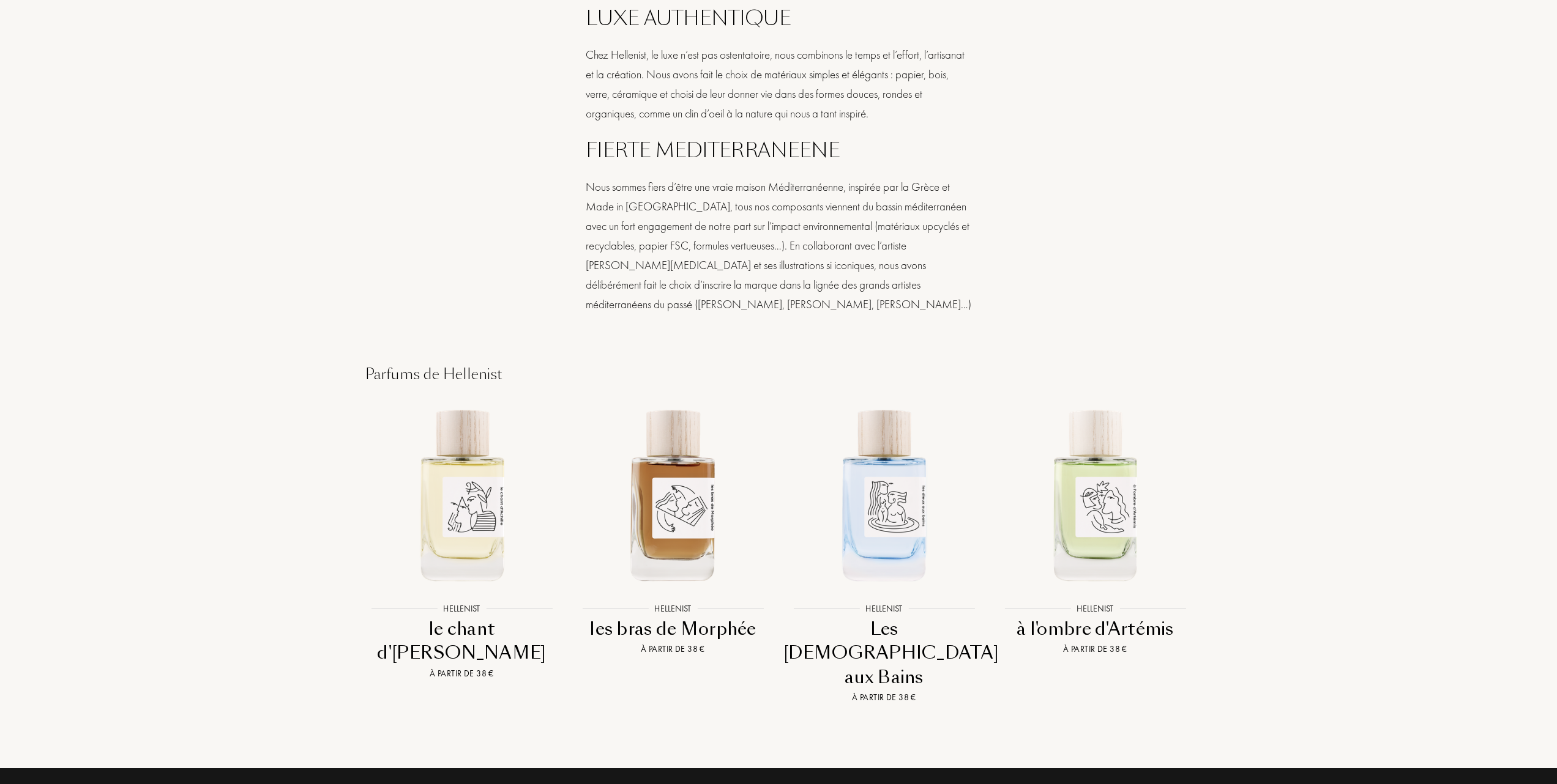
scroll to position [1141, 0]
click at [879, 485] on img at bounding box center [884, 493] width 190 height 190
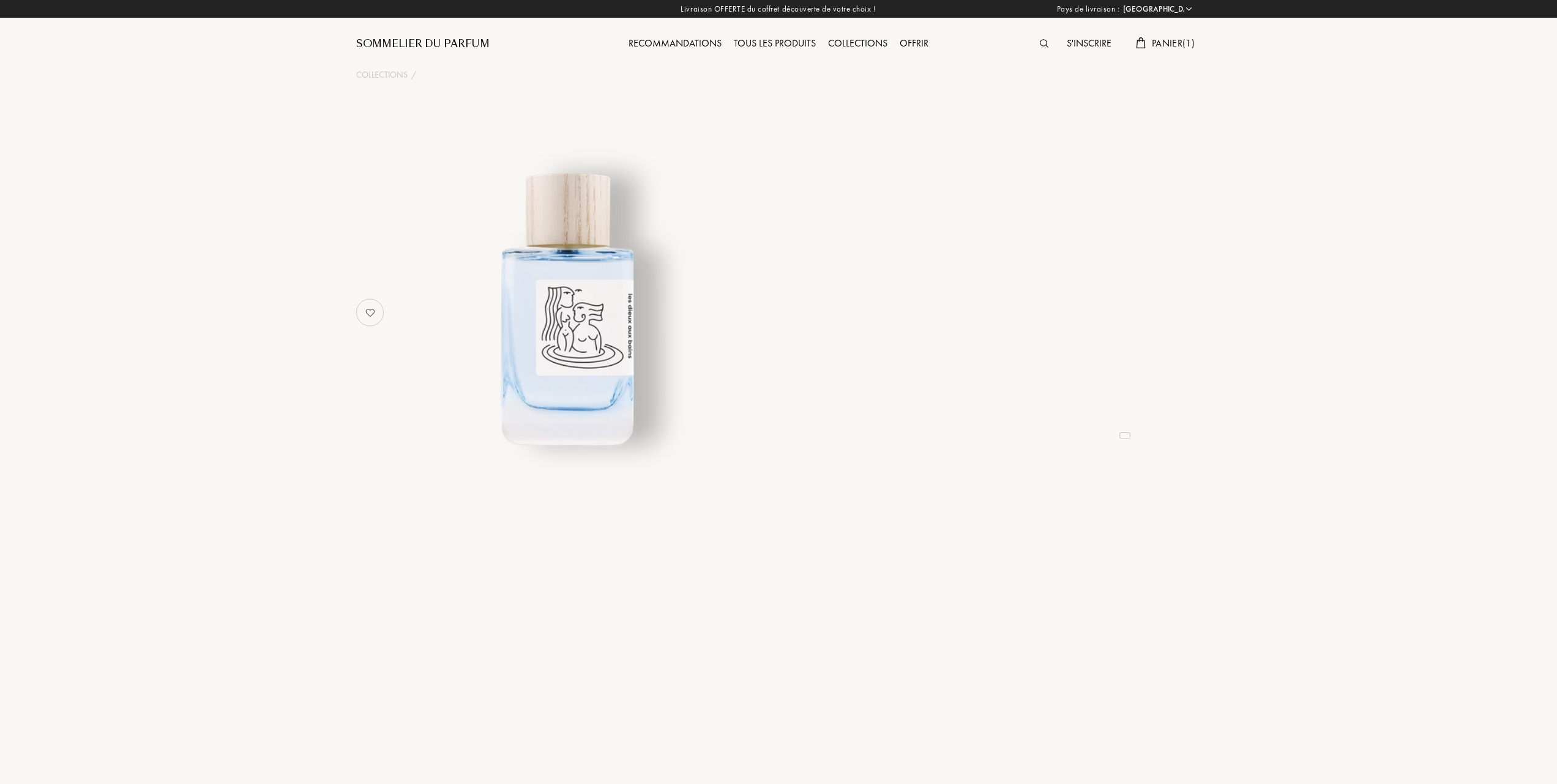
select select "FR"
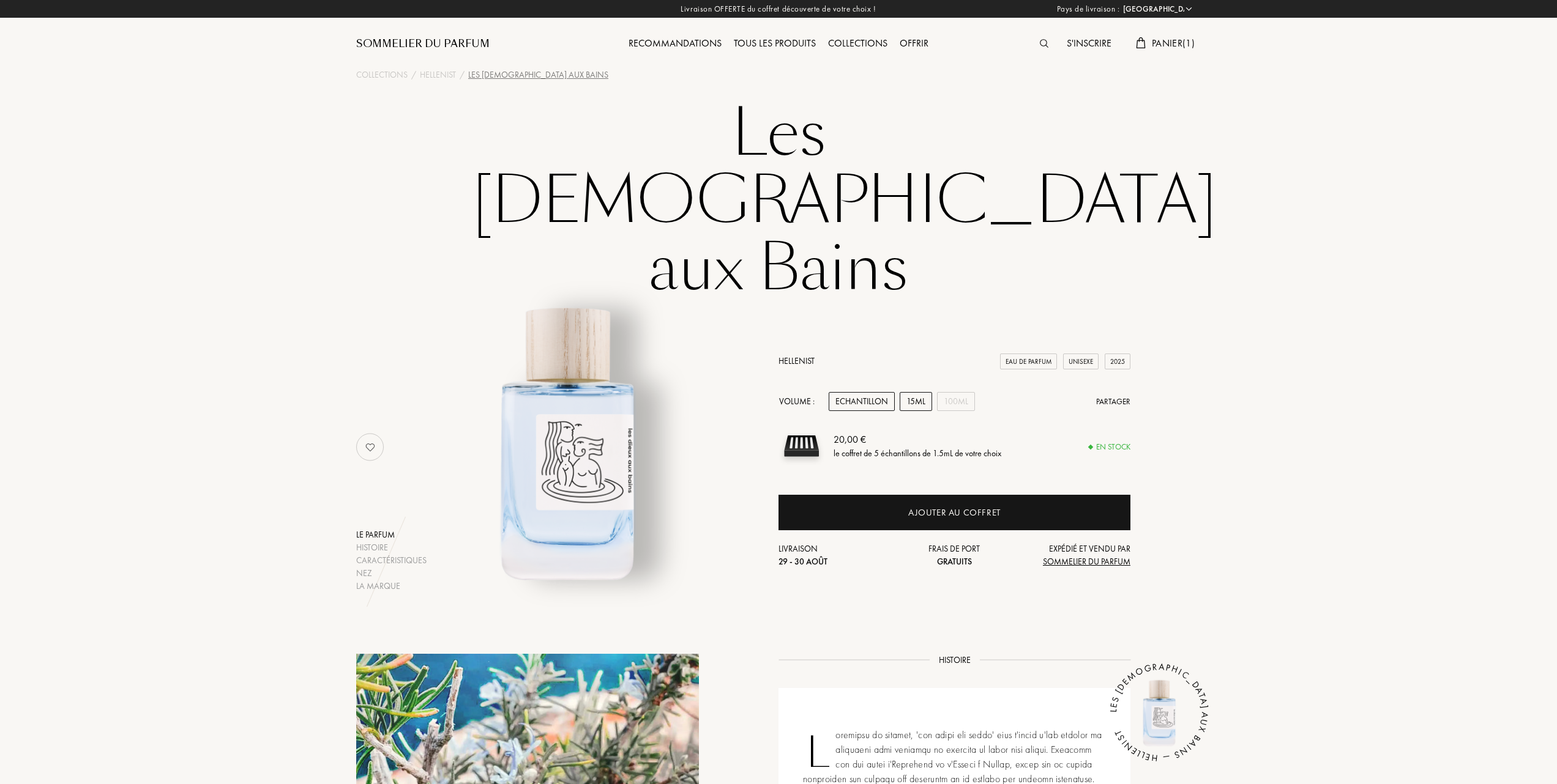
click at [914, 392] on div "15mL" at bounding box center [916, 401] width 33 height 19
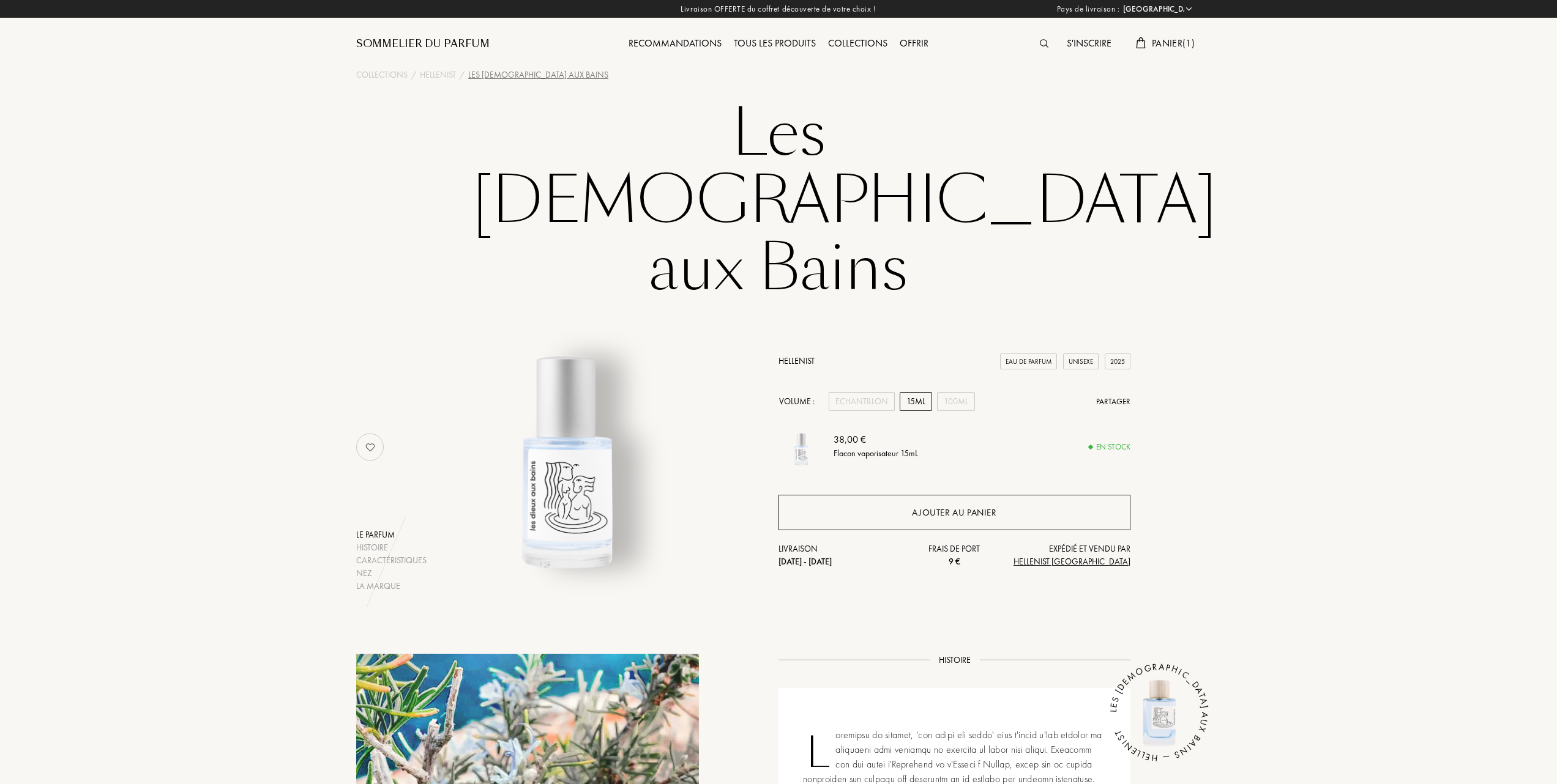
click at [943, 506] on div "Ajouter au panier" at bounding box center [954, 513] width 84 height 14
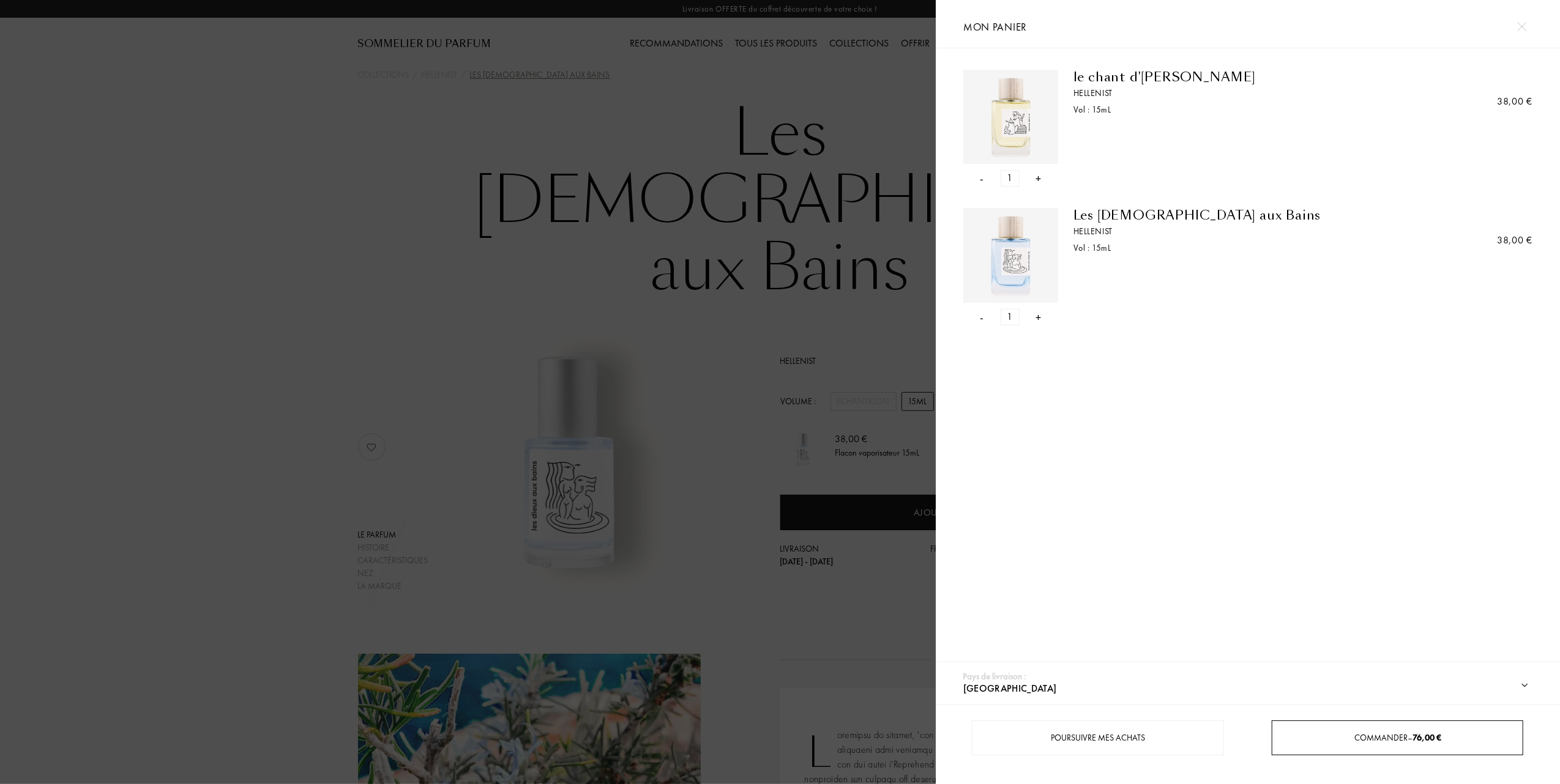
click at [1389, 735] on span "Commander – 76,00 €" at bounding box center [1398, 738] width 87 height 11
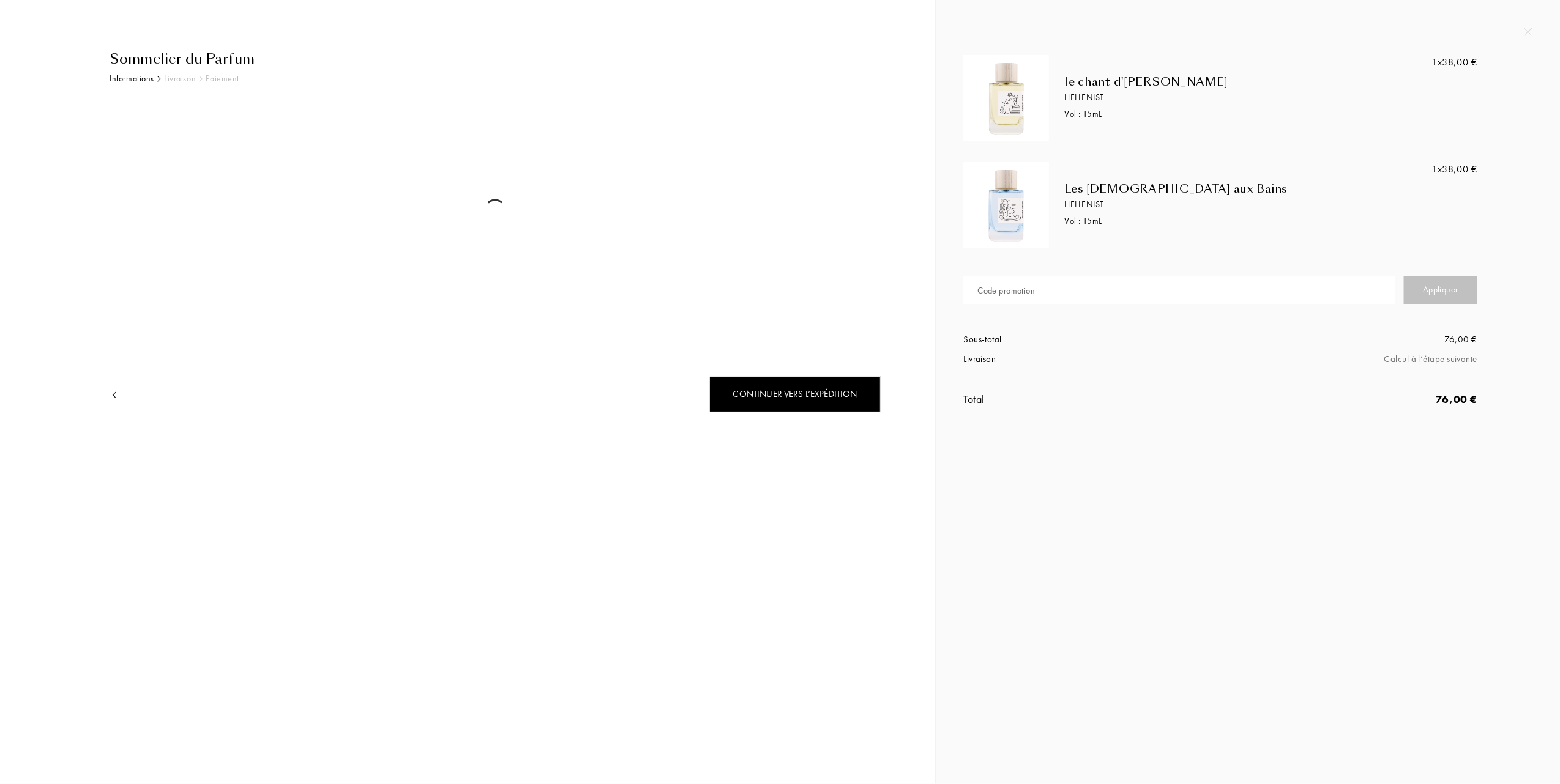
select select "FR"
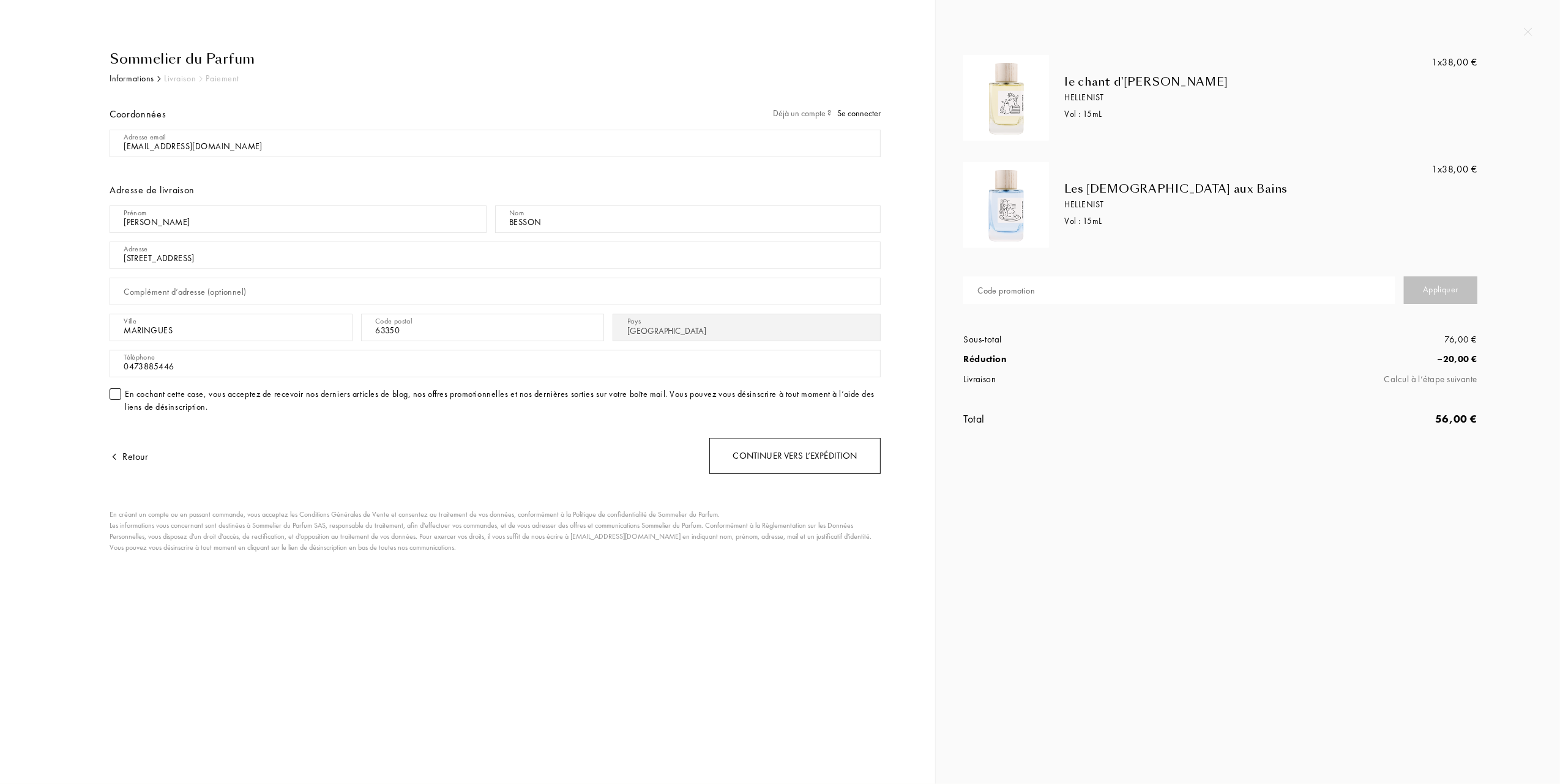
click at [799, 451] on div "Continuer vers l’expédition" at bounding box center [795, 456] width 171 height 36
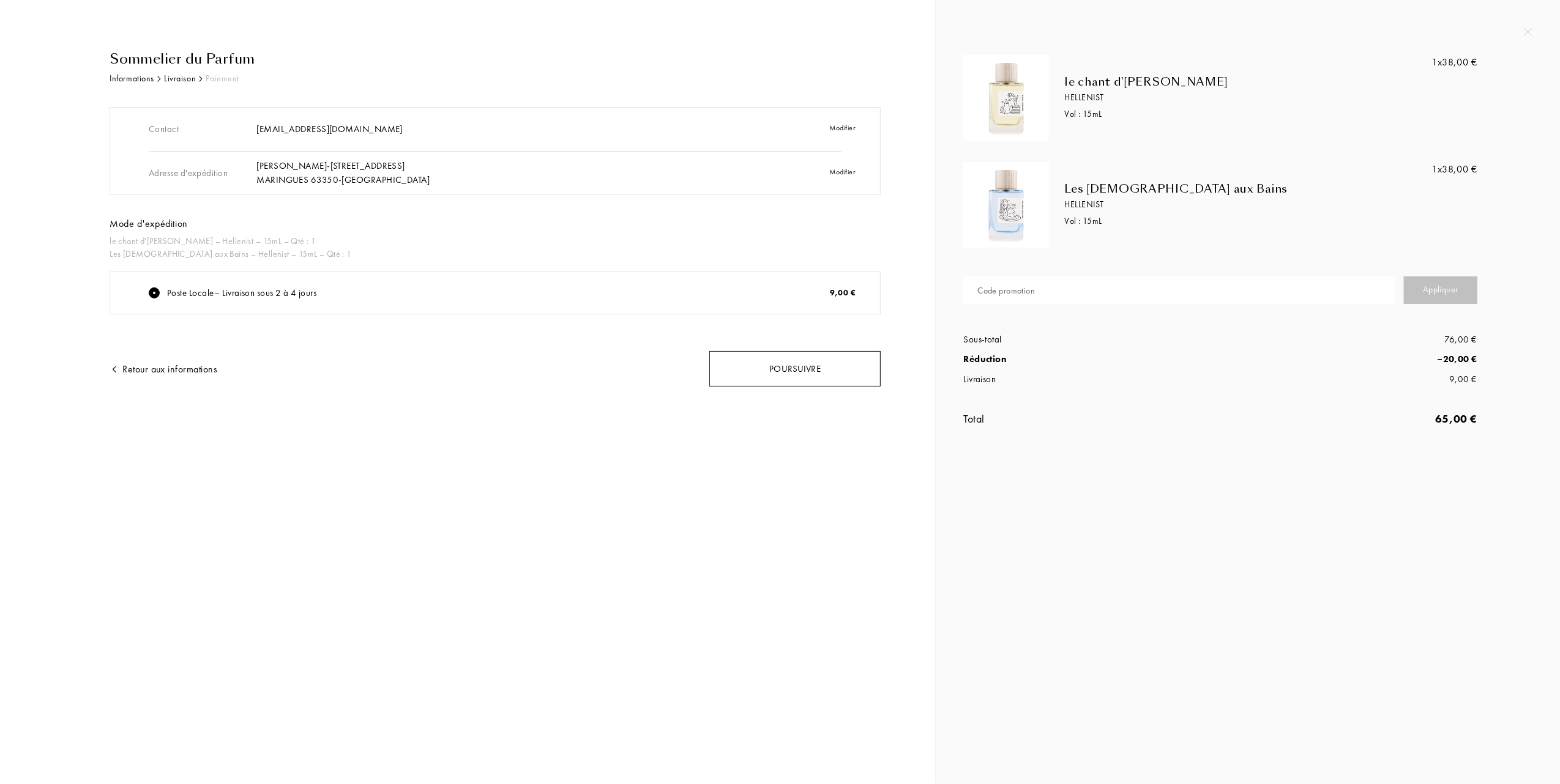
click at [793, 362] on div "Poursuivre" at bounding box center [795, 369] width 171 height 36
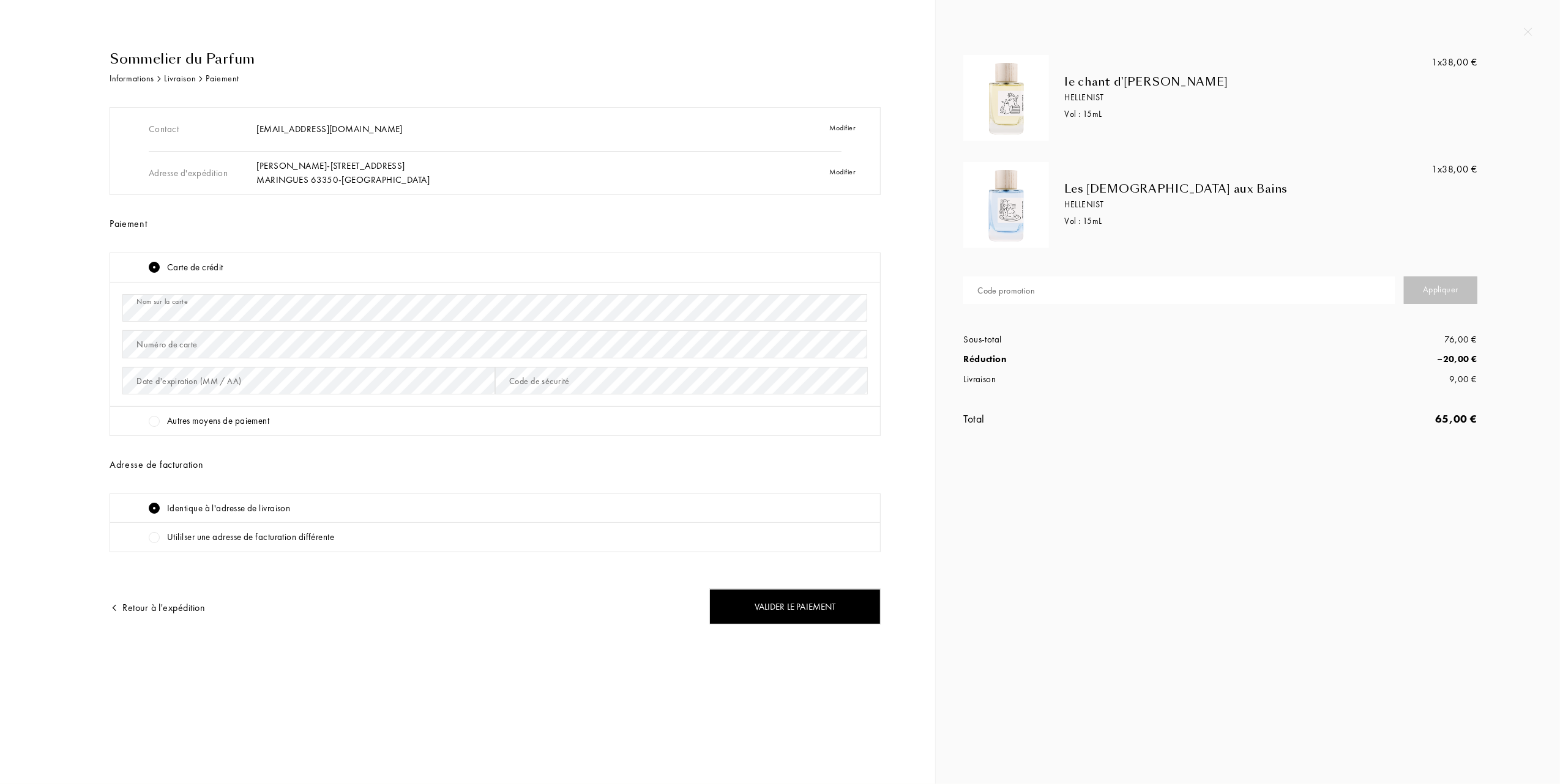
click at [194, 344] on div "Numéro de carte" at bounding box center [167, 344] width 61 height 13
click at [787, 608] on div "Valider le paiement" at bounding box center [795, 607] width 171 height 36
